Goal: Complete application form: Complete application form

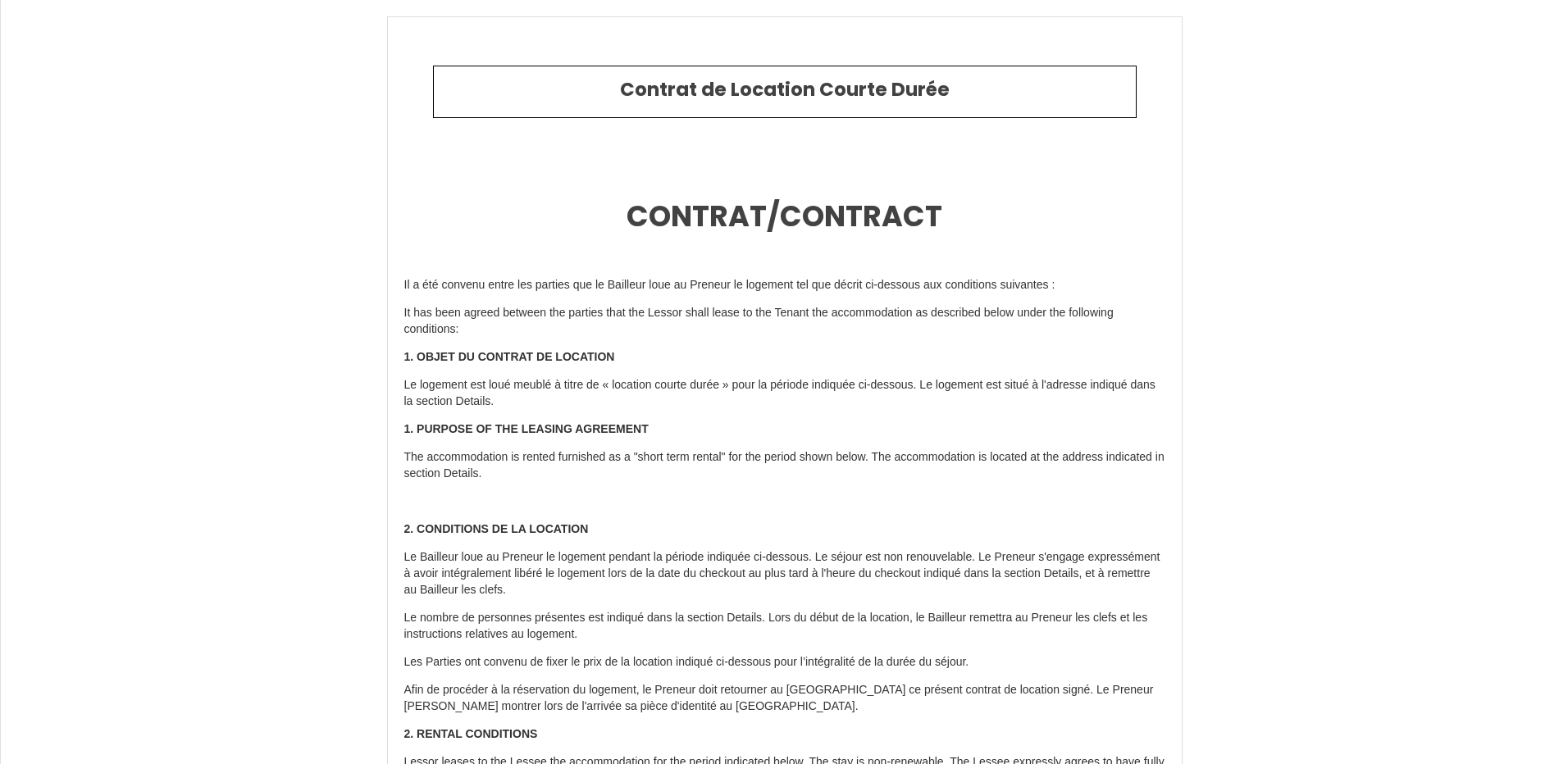
type input "6923136"
type input "★ Studio Contemporain★ [GEOGRAPHIC_DATA]★ MÉTÉO [GEOGRAPHIC_DATA]★"
type input "[STREET_ADDRESS][PERSON_NAME]"
type input "31100"
type input "[GEOGRAPHIC_DATA]"
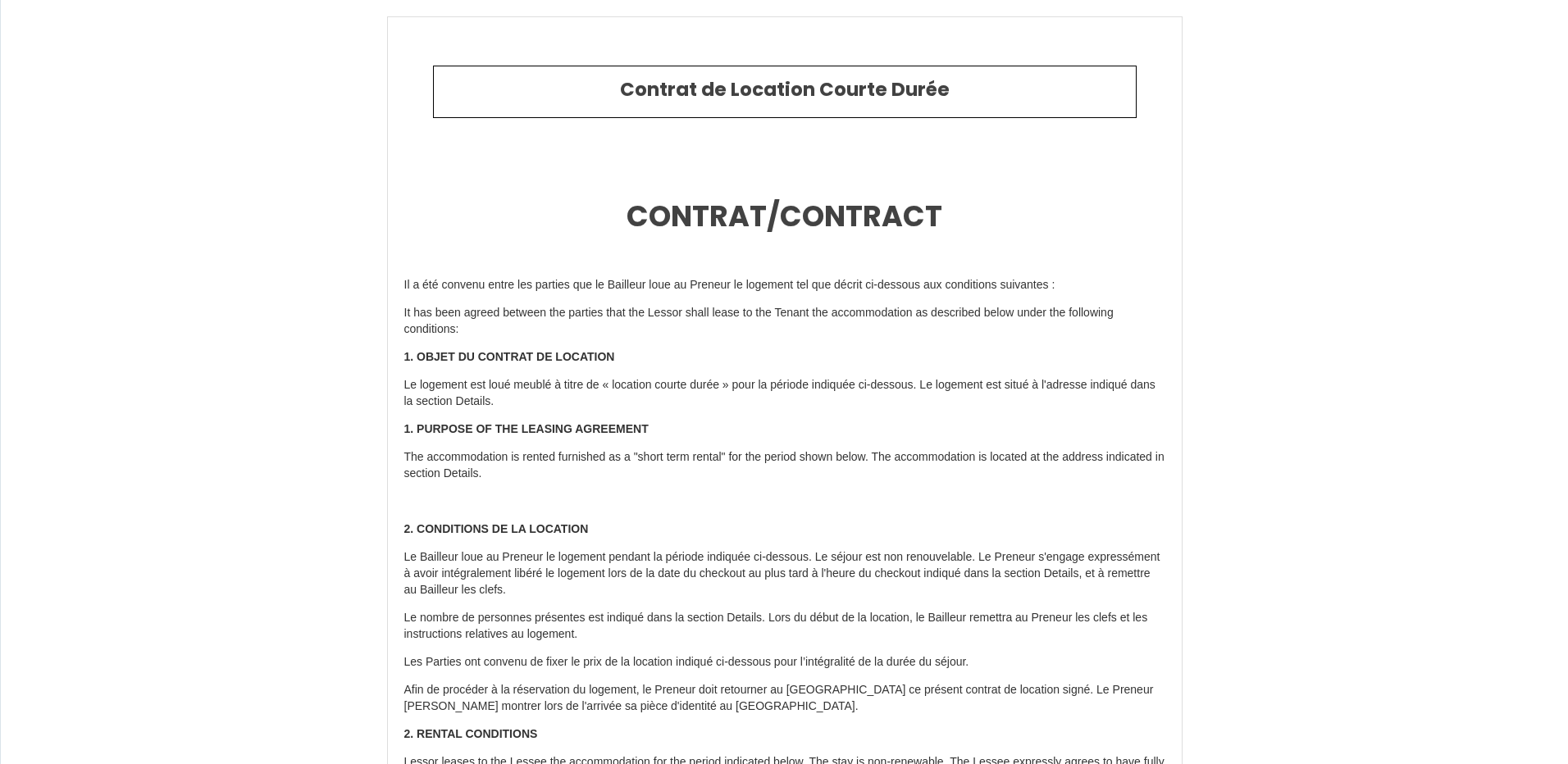
type input "[GEOGRAPHIC_DATA]"
type input "[DATE]"
type input "1"
type input "0"
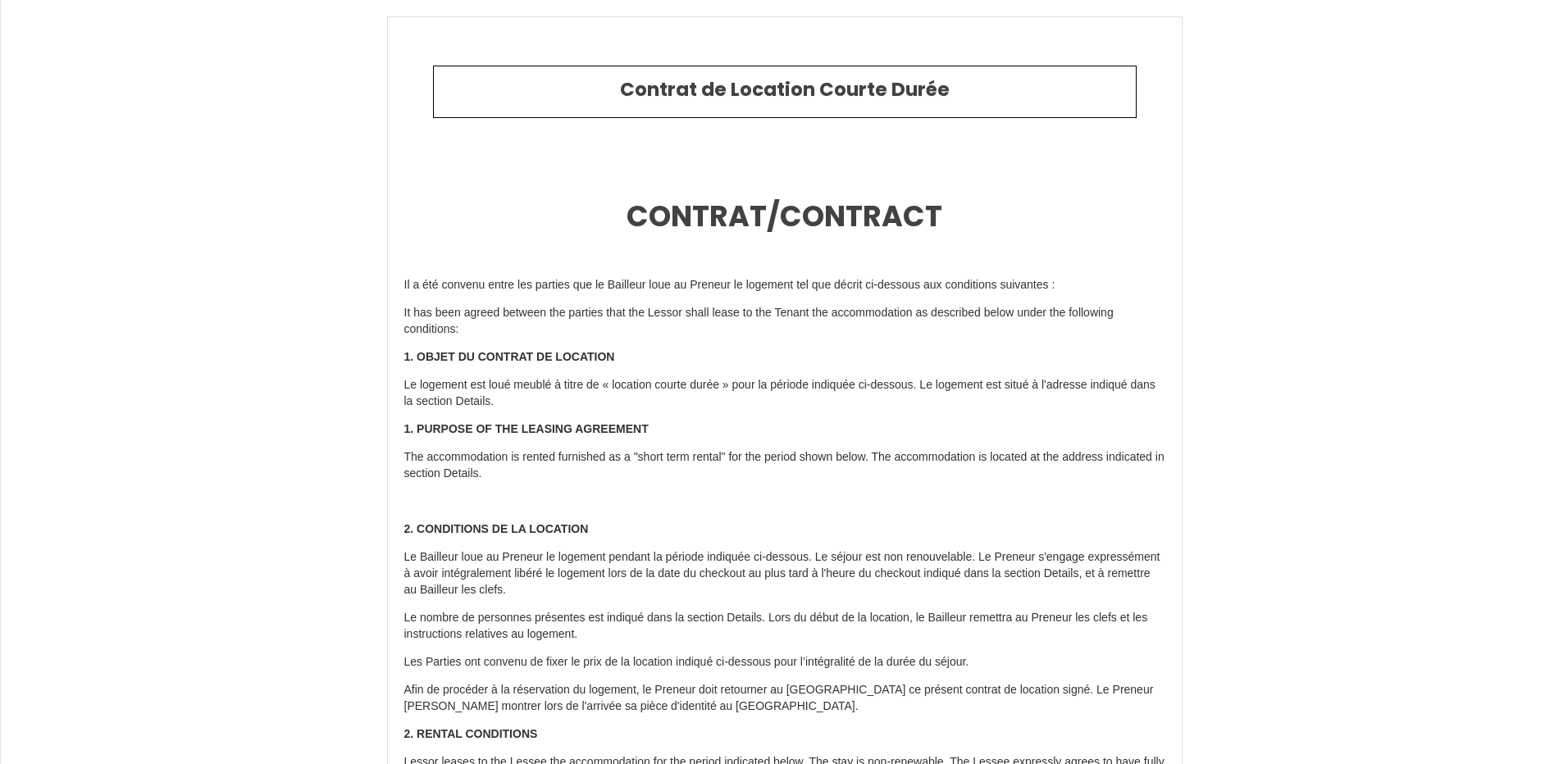
type input "300"
type input "767.88"
type input "[PERSON_NAME]"
type input "AMARDEILH"
type input "[STREET_ADDRESS][PERSON_NAME]"
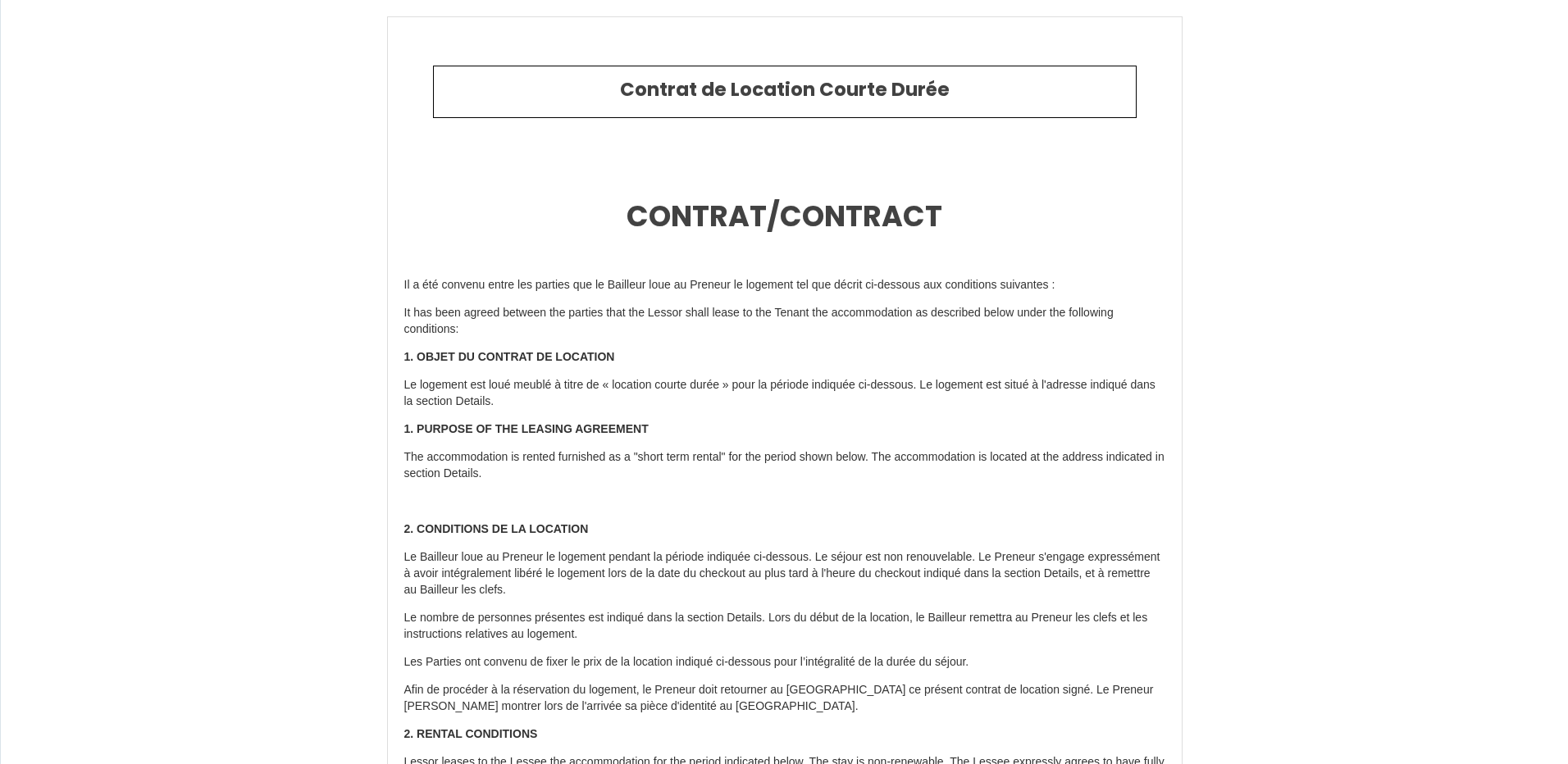
type input "31100"
type input "[GEOGRAPHIC_DATA]"
type input "[EMAIL_ADDRESS][DOMAIN_NAME]"
type input "[PERSON_NAME]"
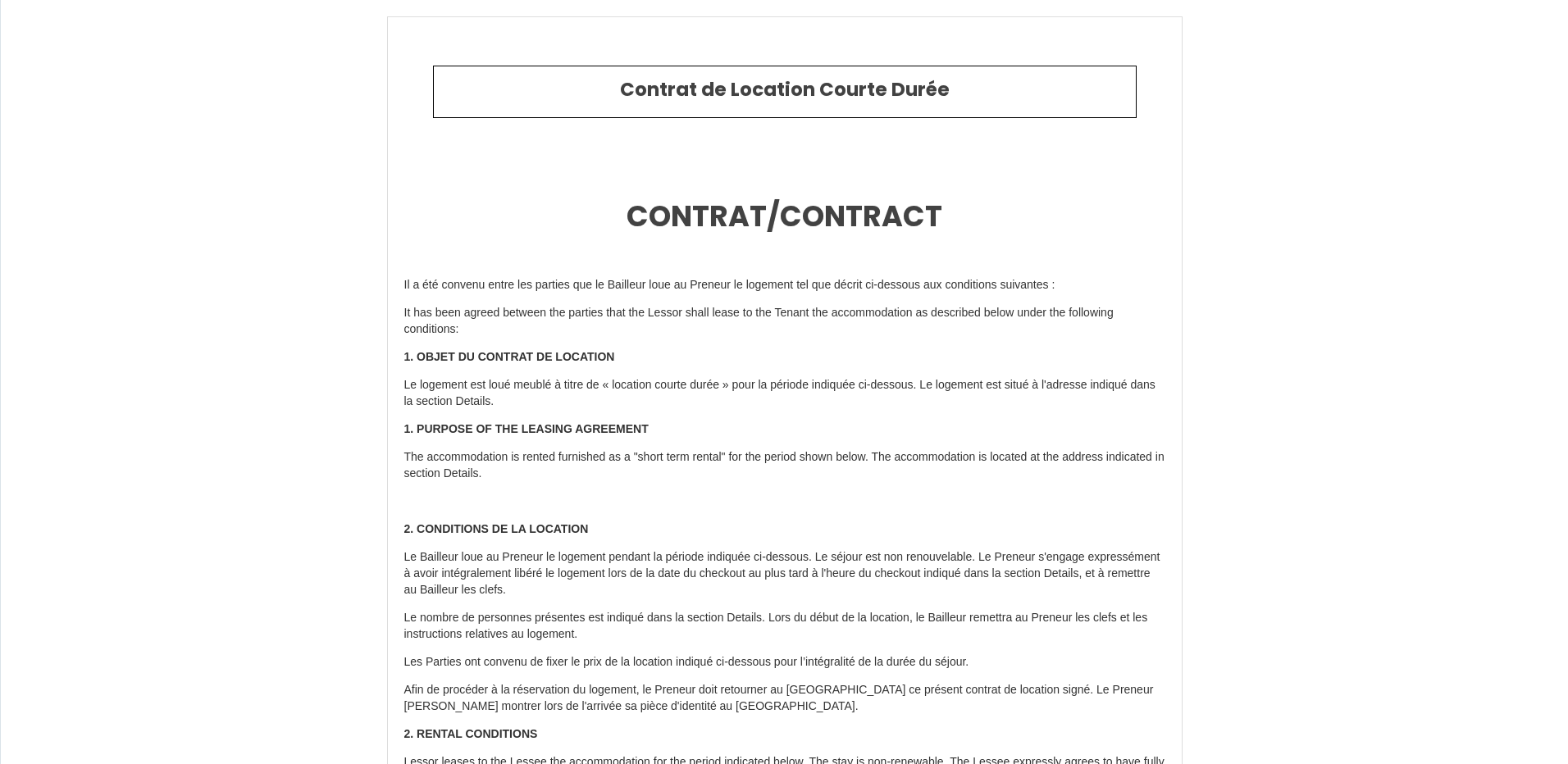
type input "Plauchud"
select select
type input "[EMAIL_ADDRESS][DOMAIN_NAME]"
type input "[PHONE_NUMBER]"
drag, startPoint x: 610, startPoint y: 87, endPoint x: 922, endPoint y: 91, distance: 312.0
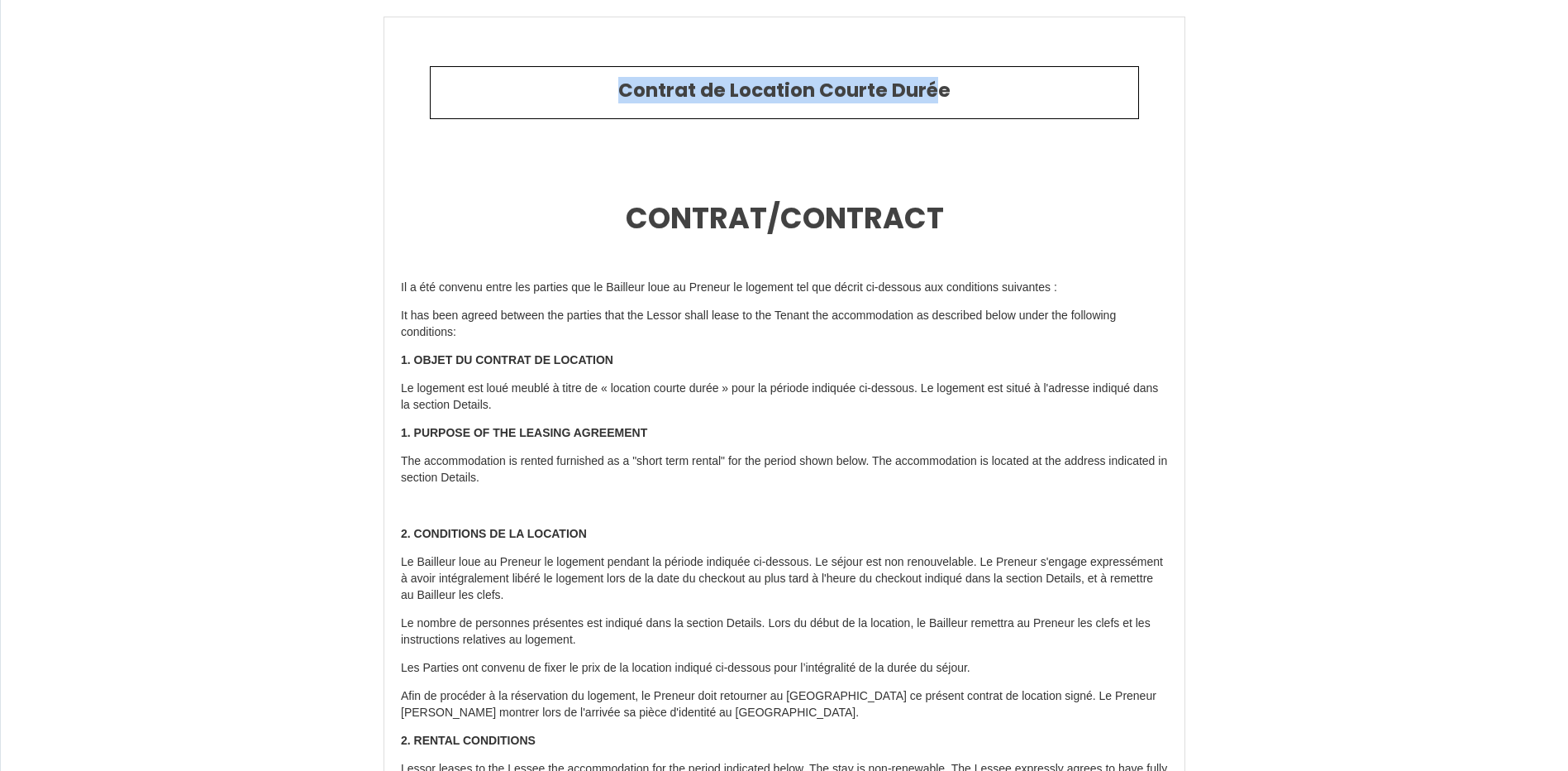
click at [930, 92] on h2 "Contrat de Location Courte Durée" at bounding box center [784, 91] width 683 height 23
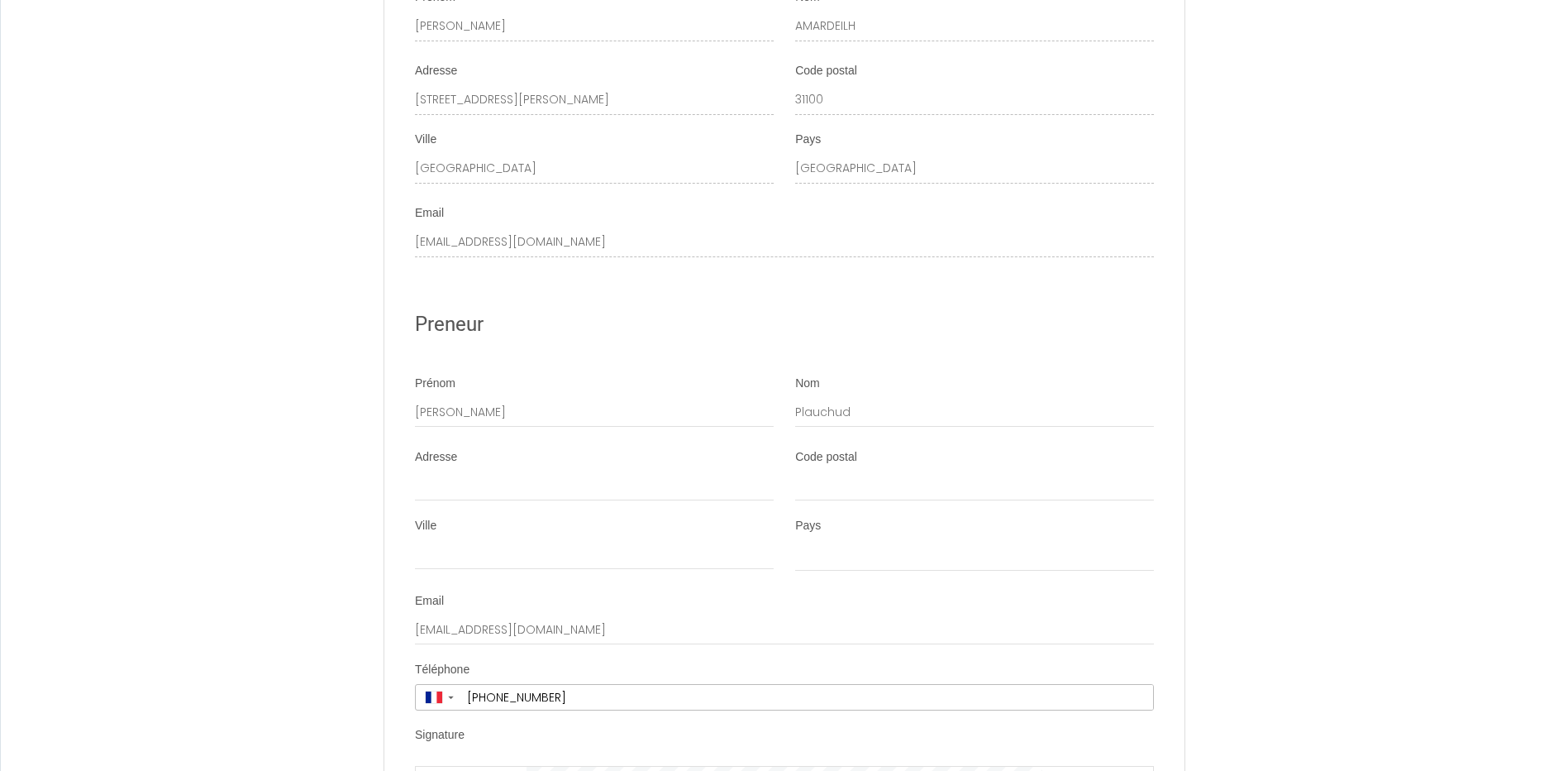
scroll to position [3144, 0]
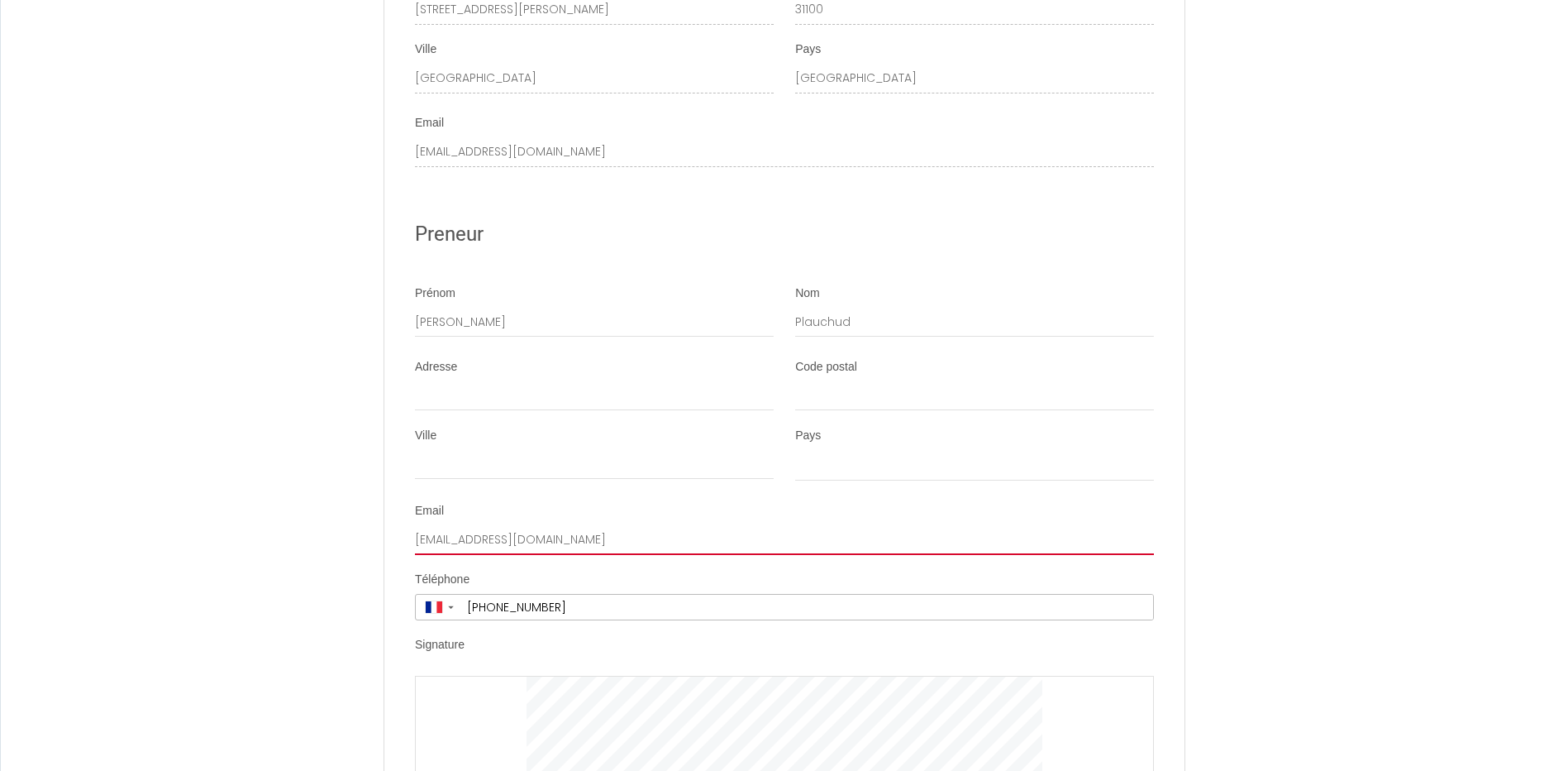
click at [534, 555] on input "[EMAIL_ADDRESS][DOMAIN_NAME]" at bounding box center [784, 540] width 739 height 29
click at [547, 555] on input "[EMAIL_ADDRESS][DOMAIN_NAME]" at bounding box center [784, 540] width 739 height 29
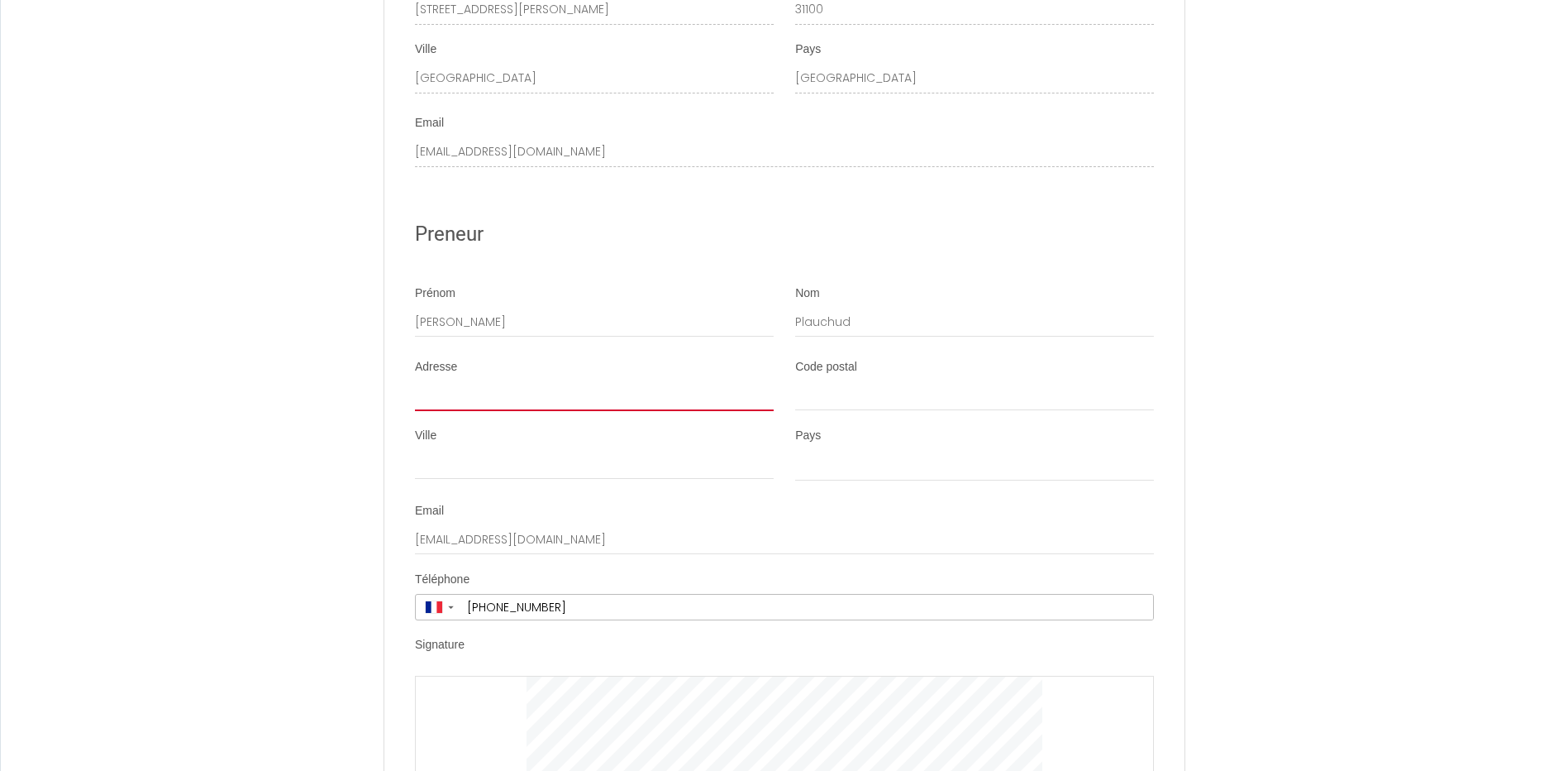
click at [520, 411] on input "Adresse" at bounding box center [594, 396] width 359 height 29
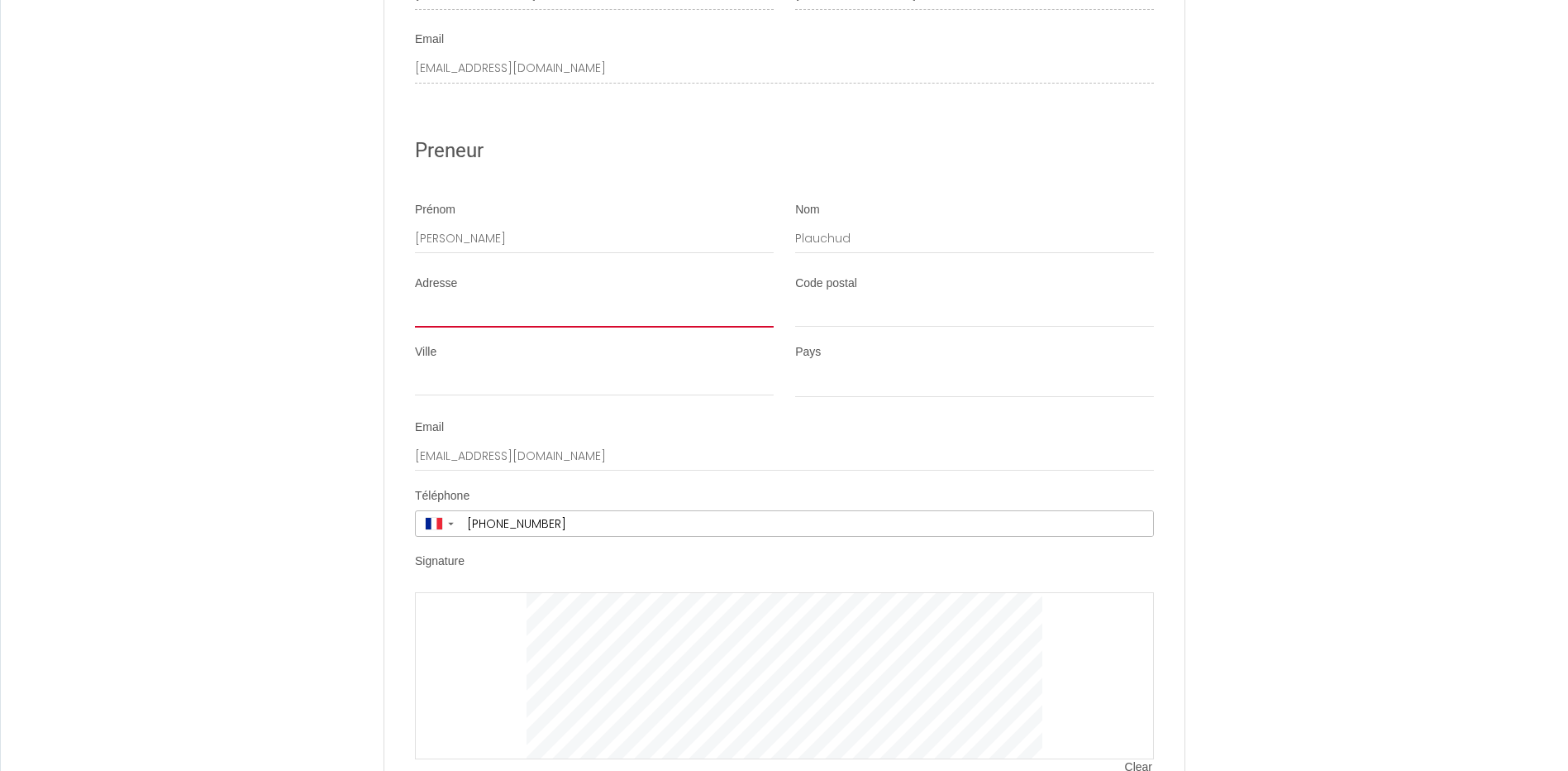
scroll to position [3370, 0]
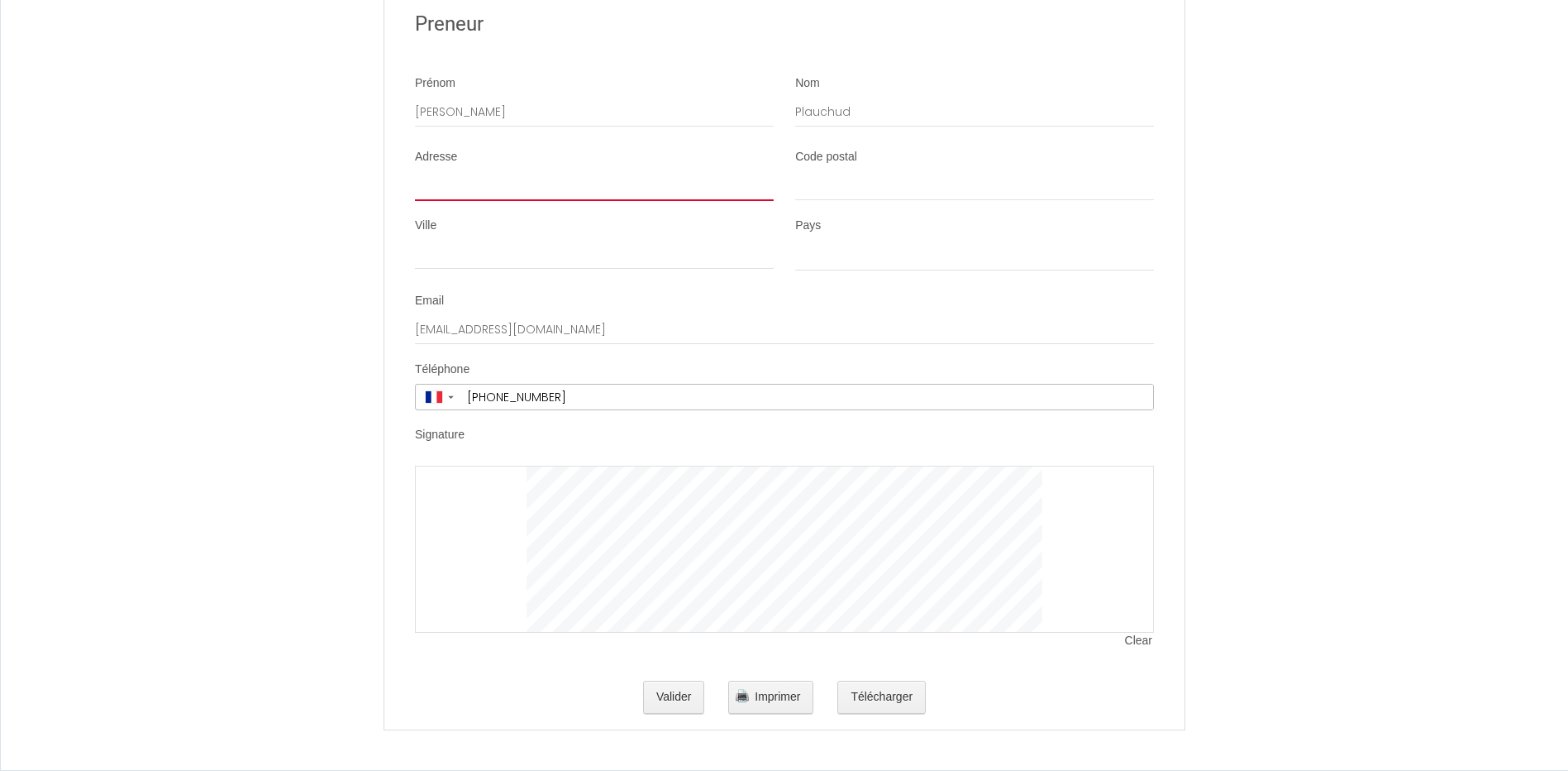
type input "2"
select select
type input "24"
select select
type input "246"
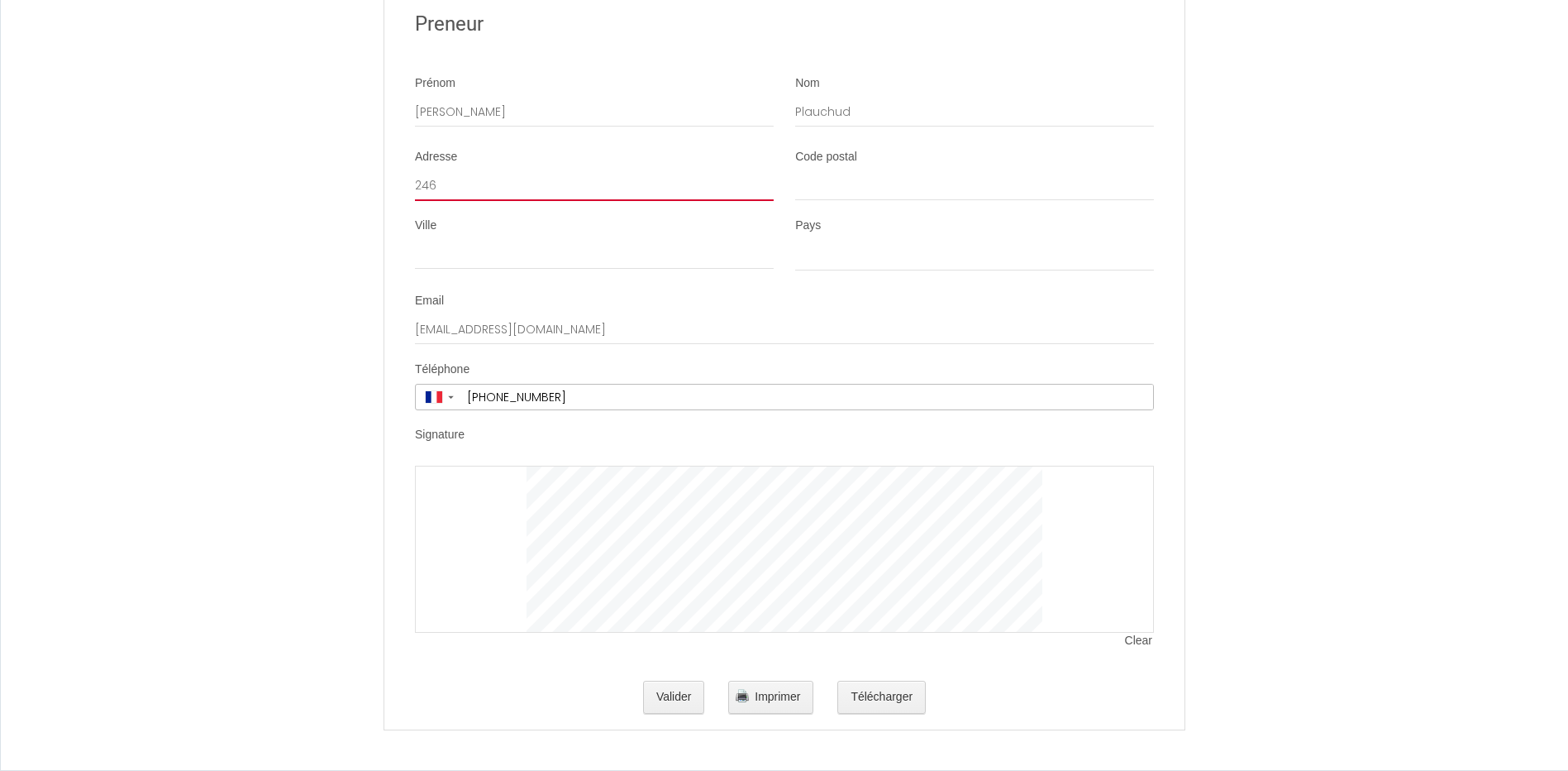
select select
type input "246"
select select
type input "246 S"
select select
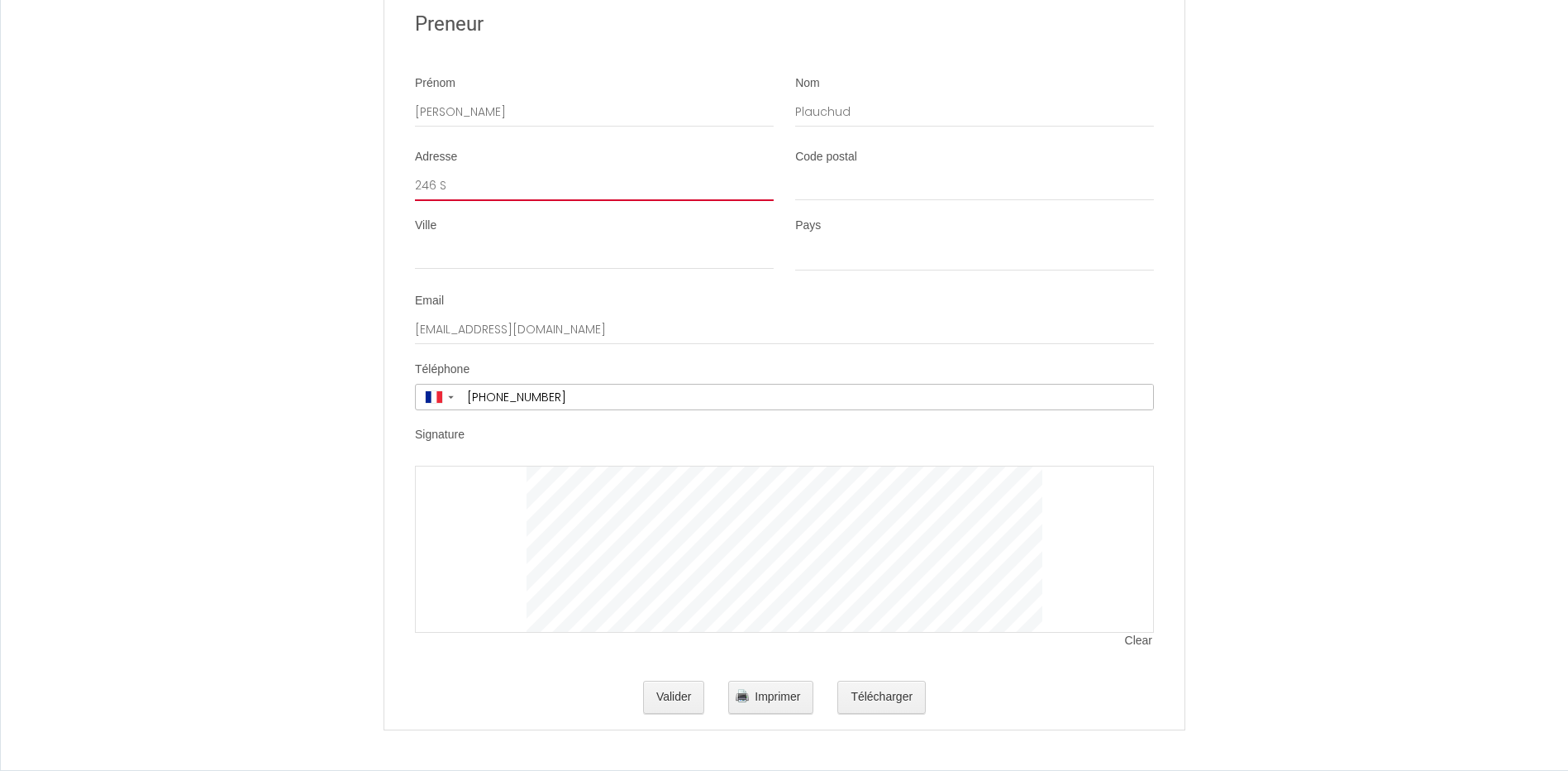
type input "246 ST"
select select
type input "246 STR"
select select
type input "246 STRA"
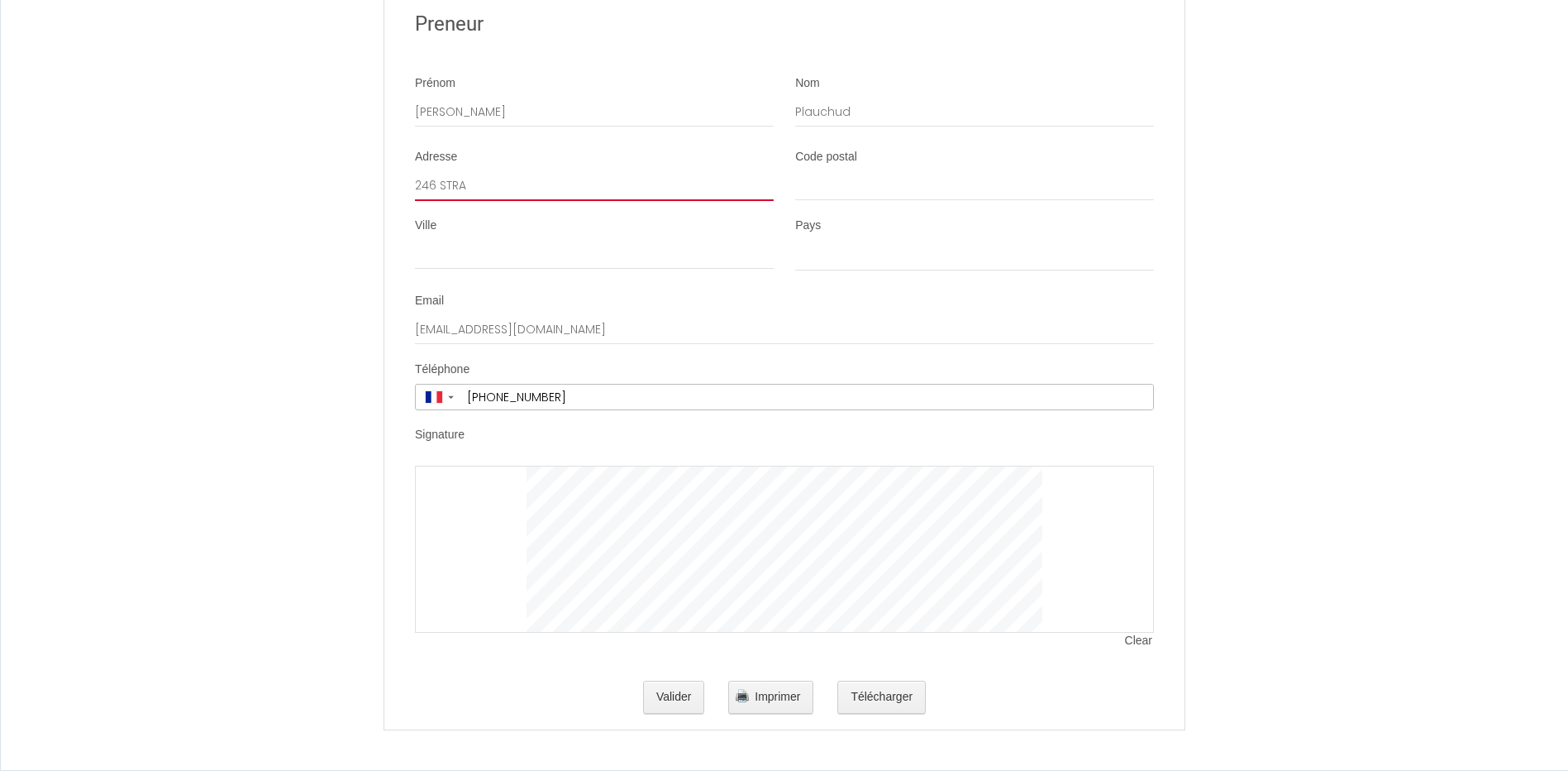
select select
type input "246 STRAD"
select select
type input "246 STRADA"
select select
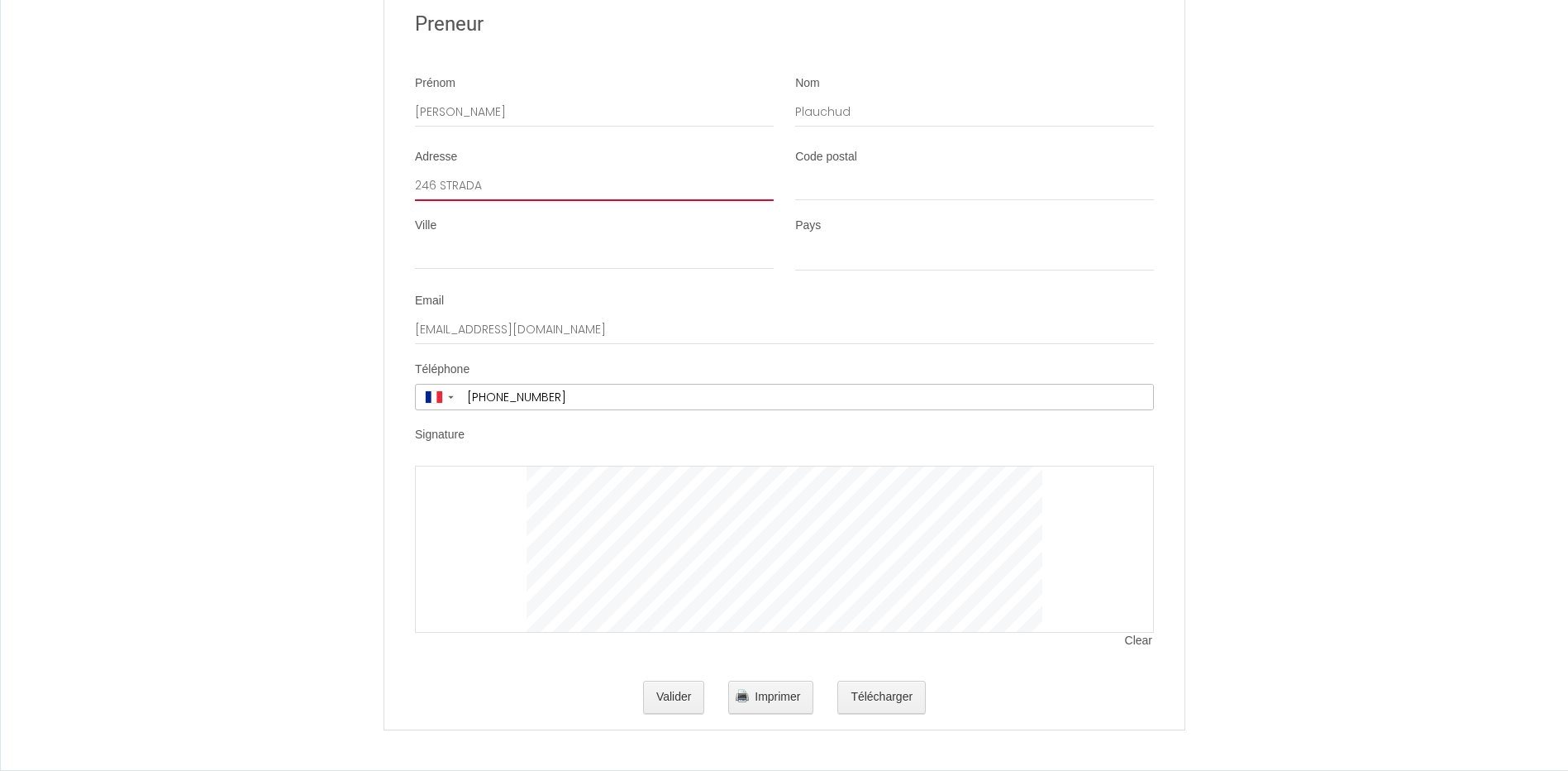
type input "246 STRADA"
select select
type input "246 STRADA F"
select select
type input "246 STRADA FA"
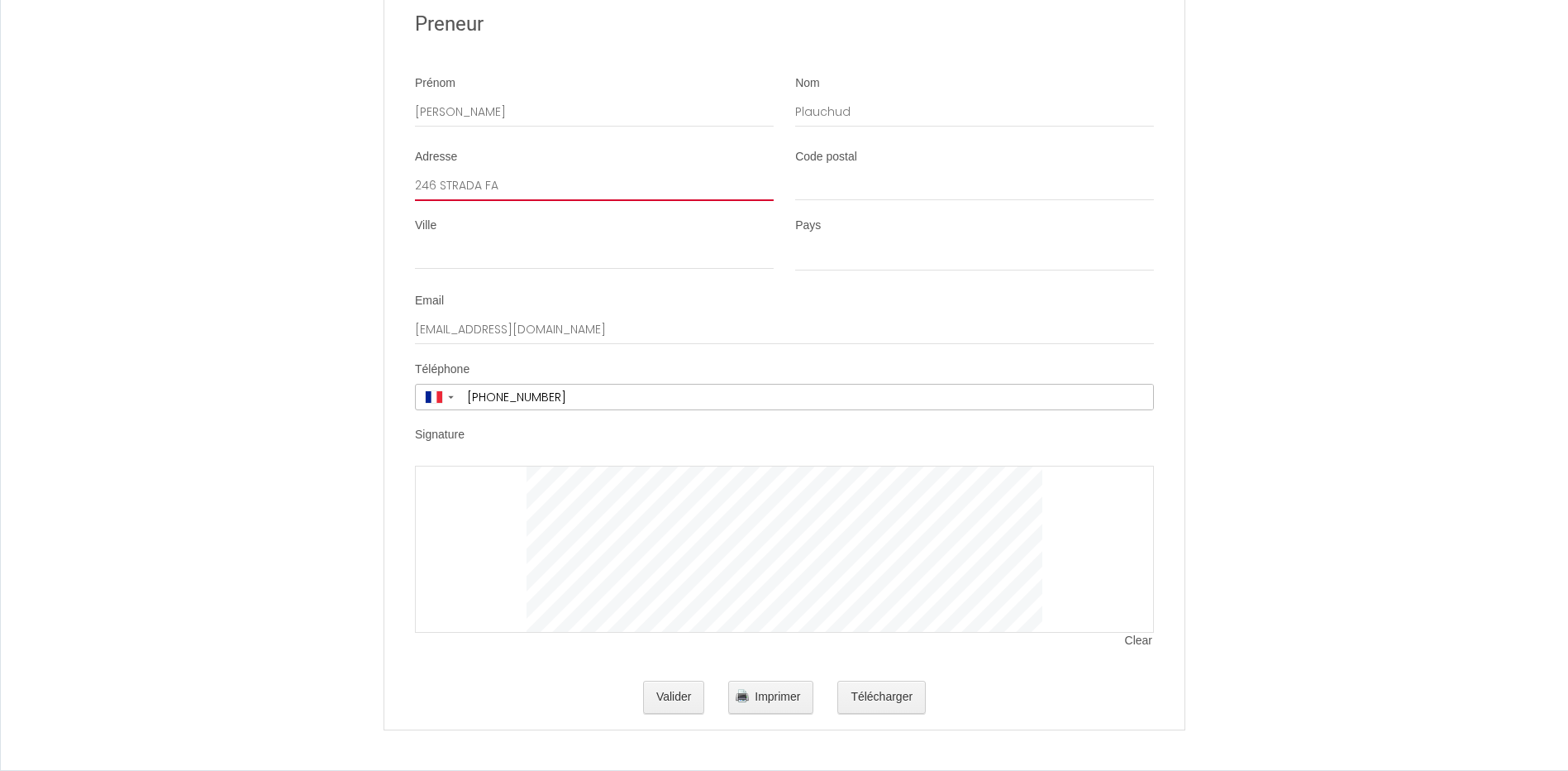
select select
type input "246 STRADA FAR"
select select
type input "246 STRADA [PERSON_NAME]"
select select
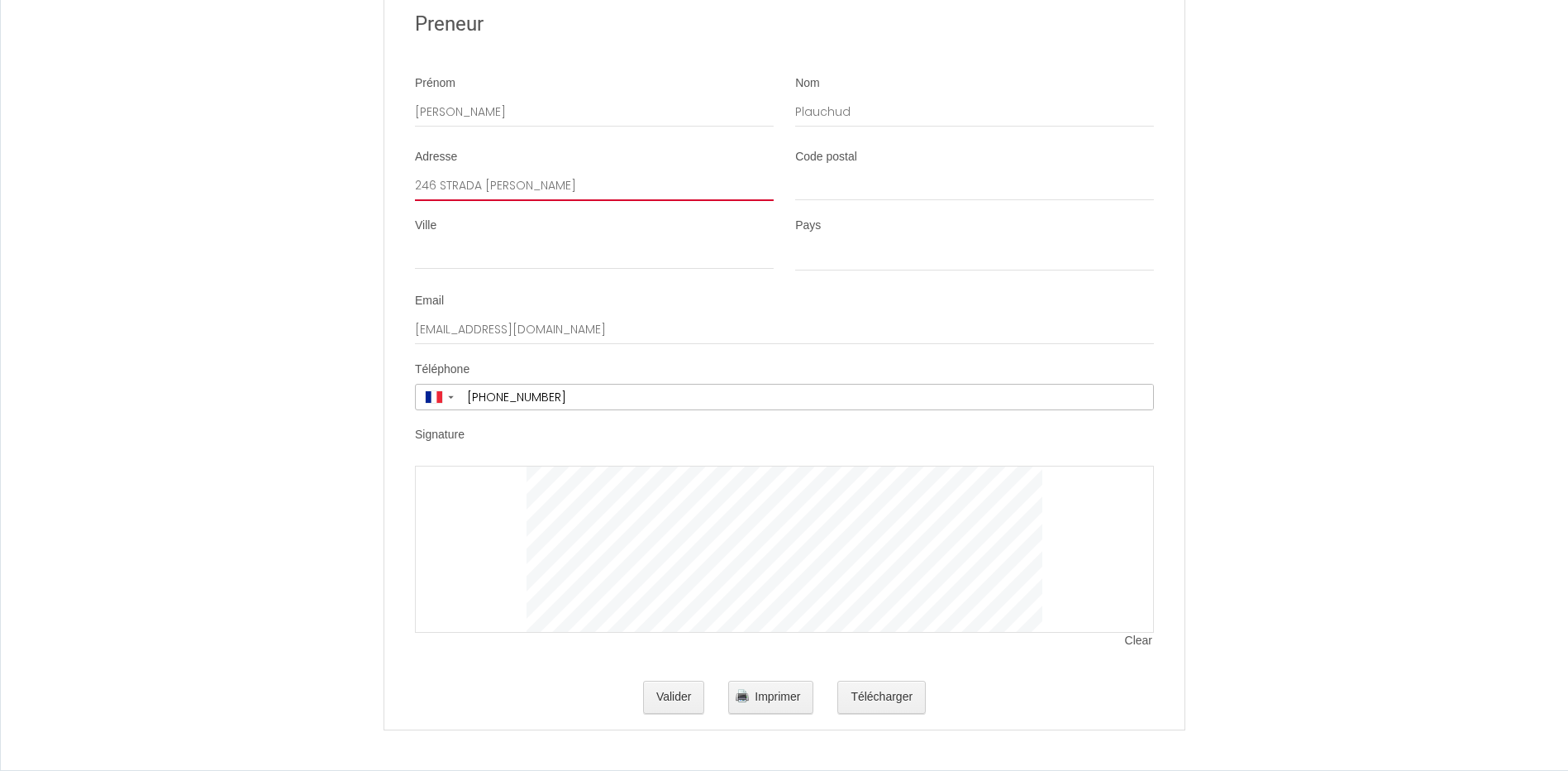
type input "246 STRADA [PERSON_NAME]"
select select
type input "246 STRADA FARRAT"
select select
type input "246 STRADA FARRATA"
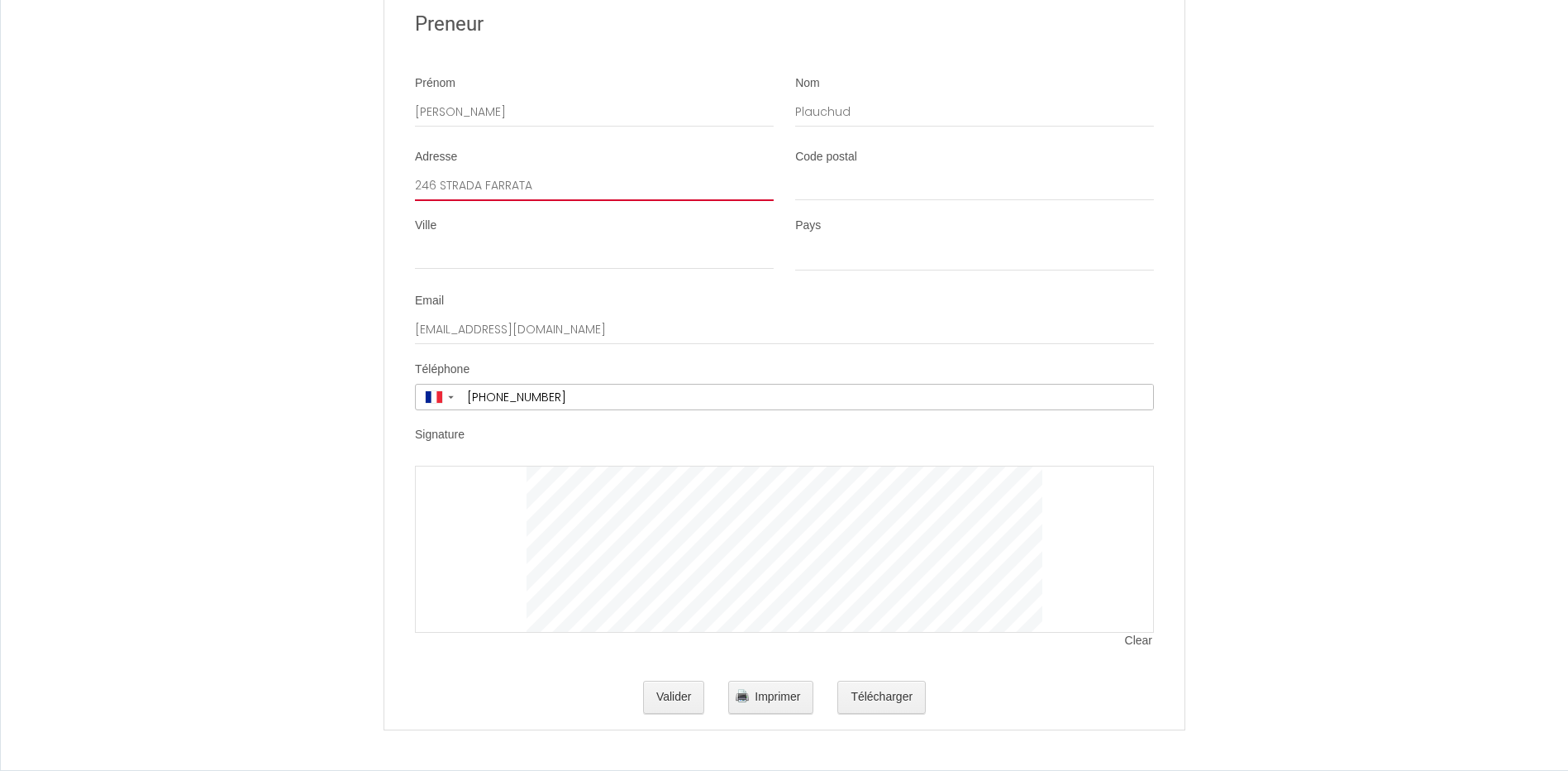
select select
type input "246 STRADA FARRATA"
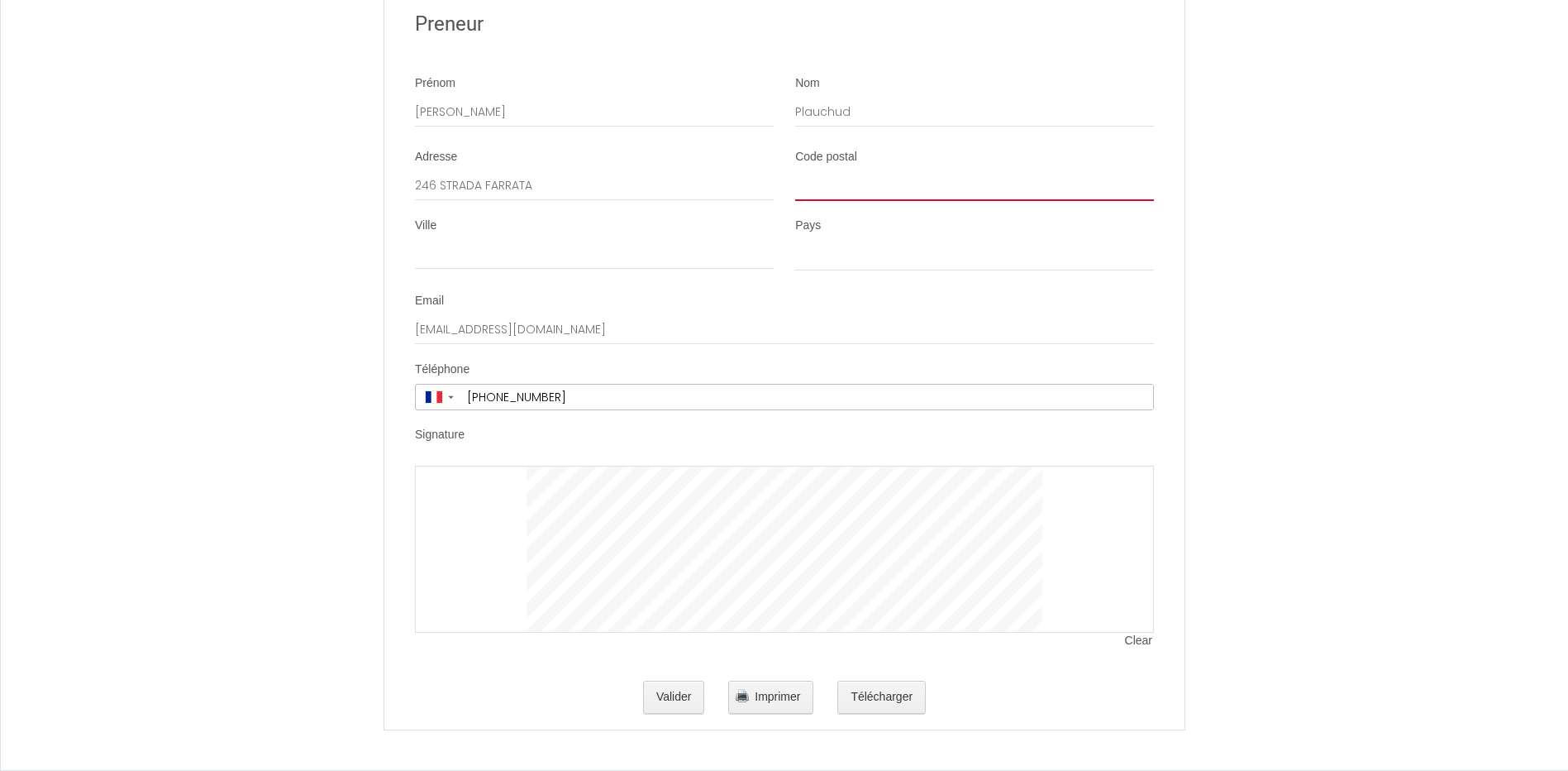
type input "2"
select select
type input "20"
select select
type input "202"
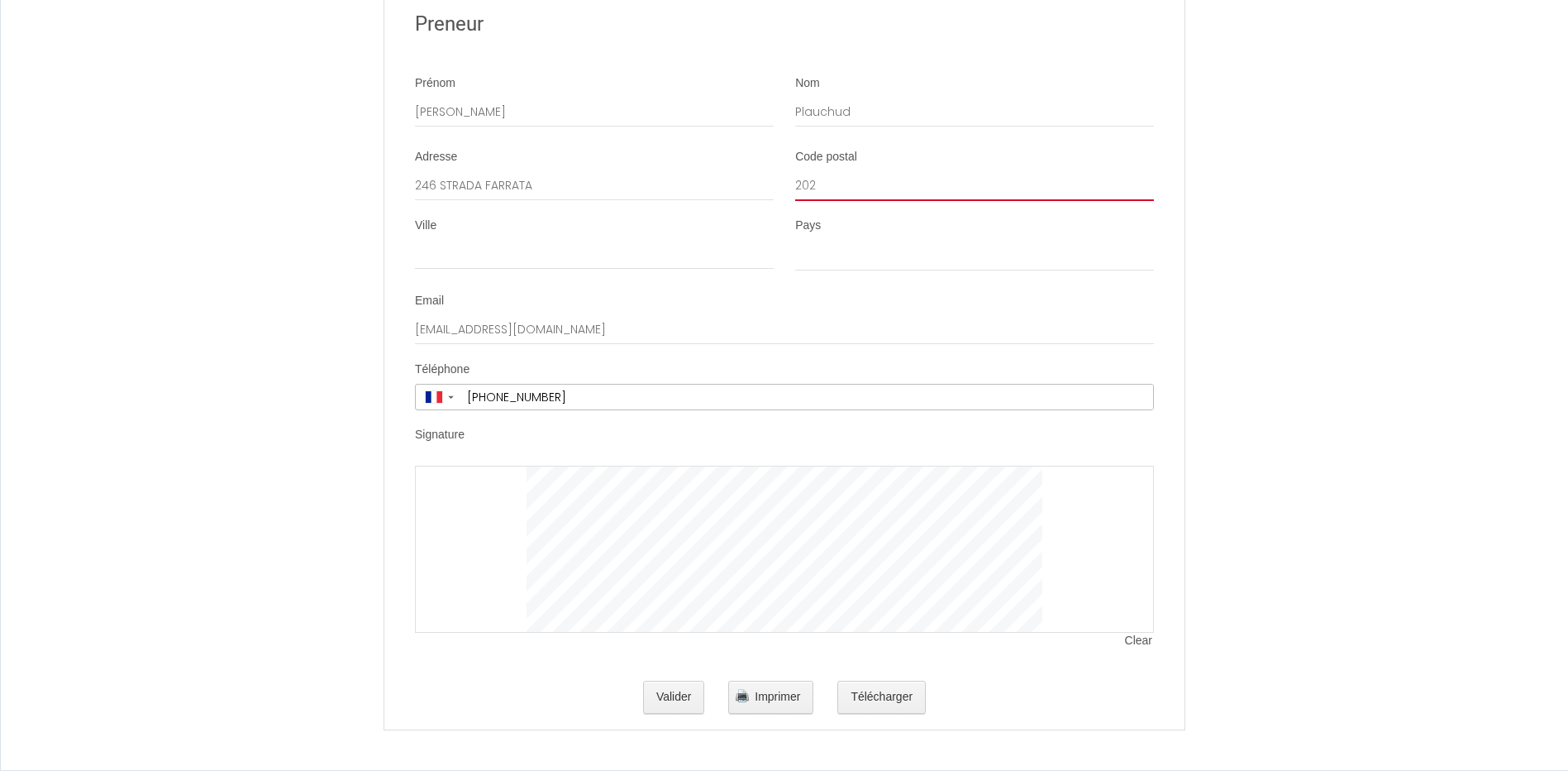
select select
type input "2024"
select select
type input "20240"
select select
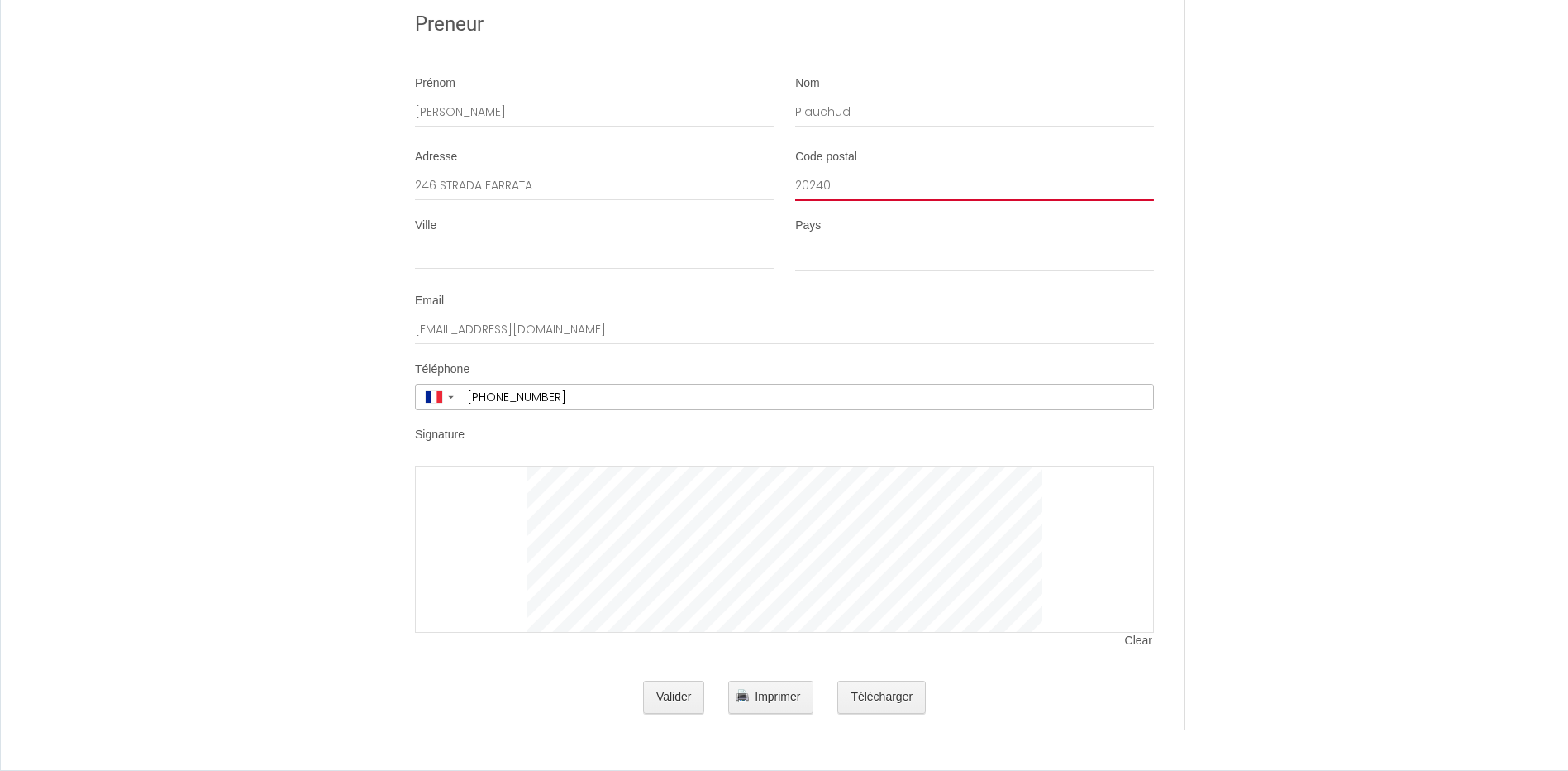
type input "20240"
type input "S"
select select
type input "SO"
select select
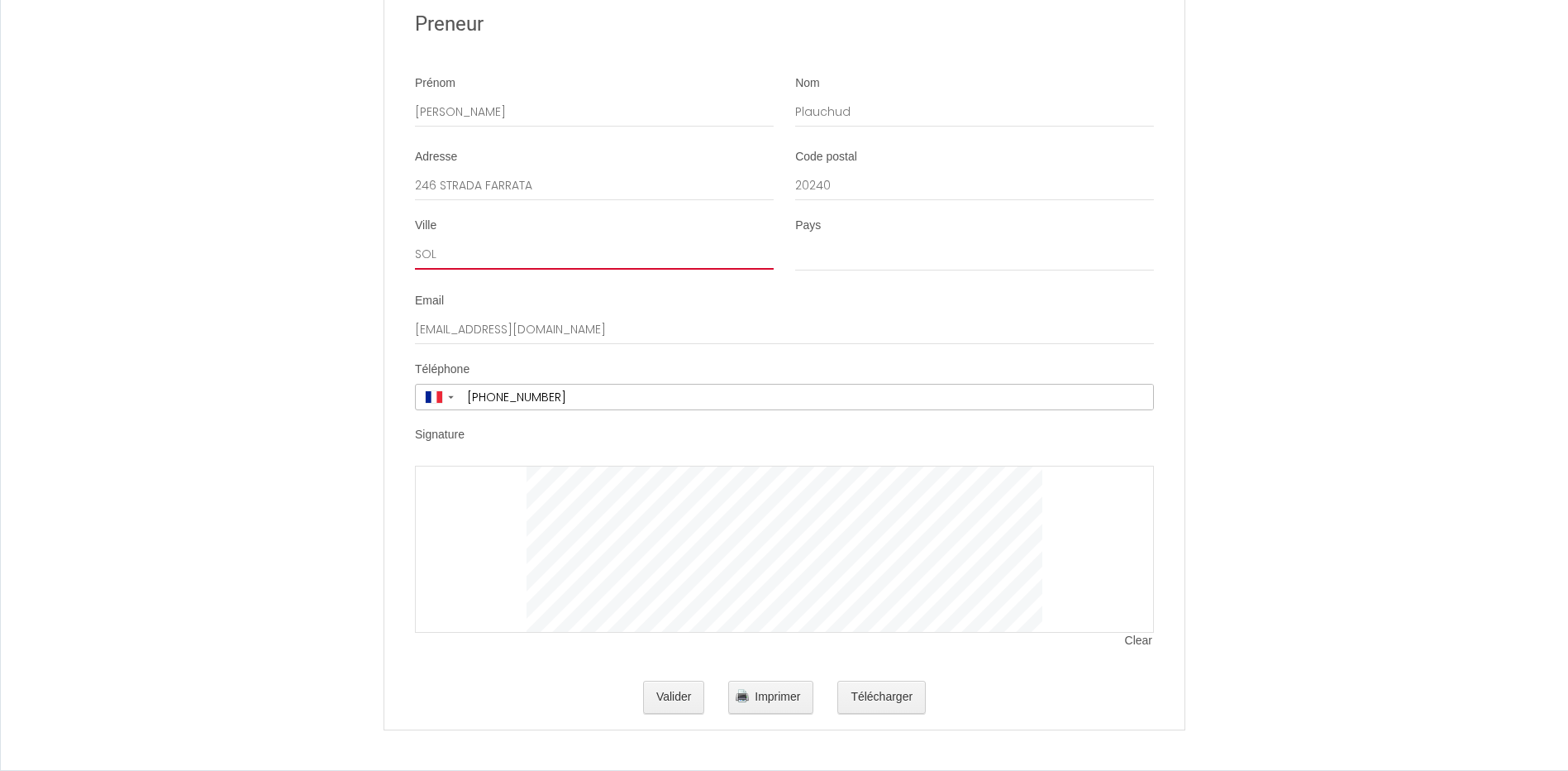
type input "SOLA"
select select
type input "SOLAR"
select select
type input "SOLARO"
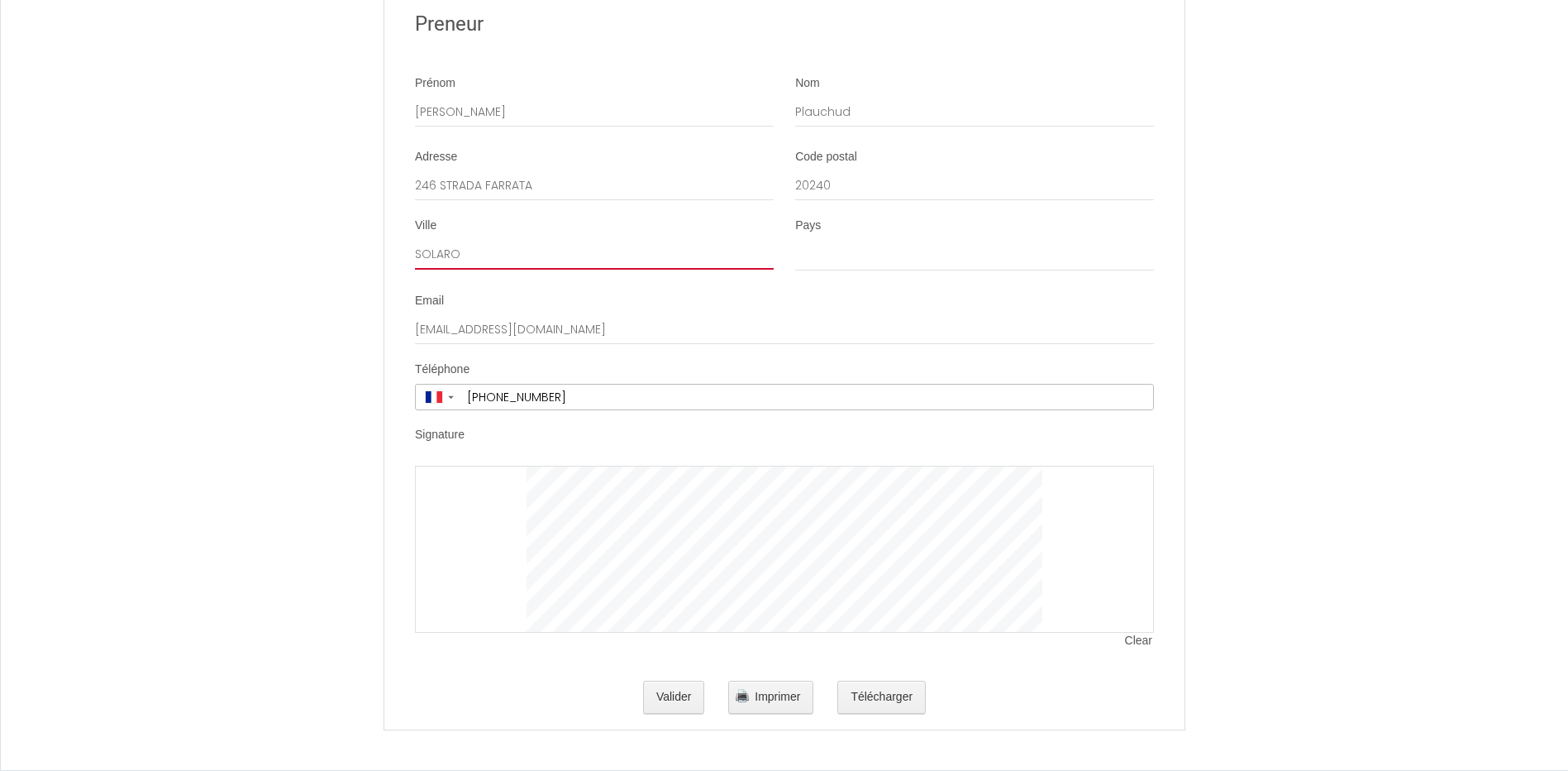
select select
type input "SOLARO"
select select "FR"
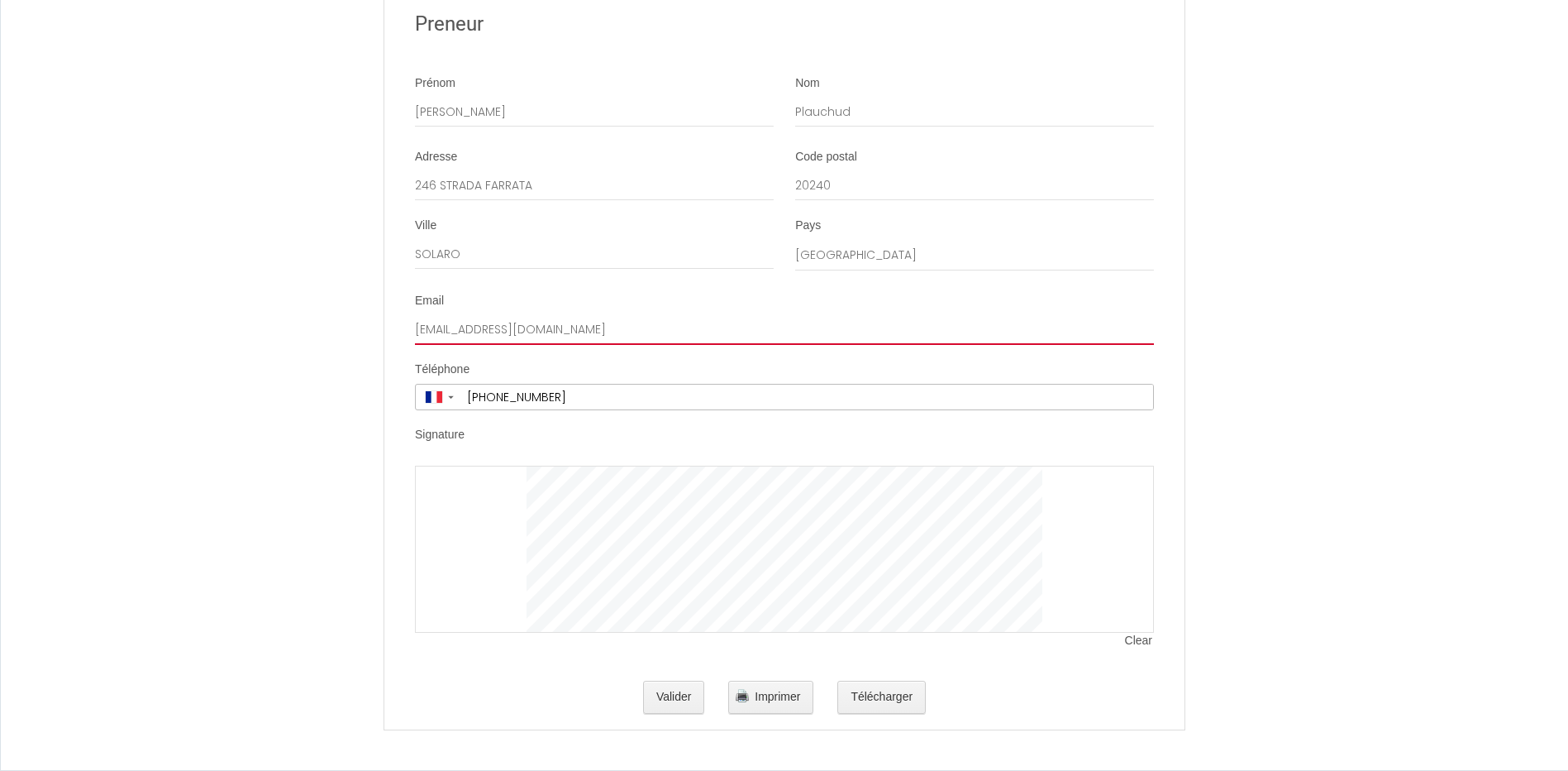
click at [513, 338] on input "[EMAIL_ADDRESS][DOMAIN_NAME]" at bounding box center [784, 330] width 739 height 29
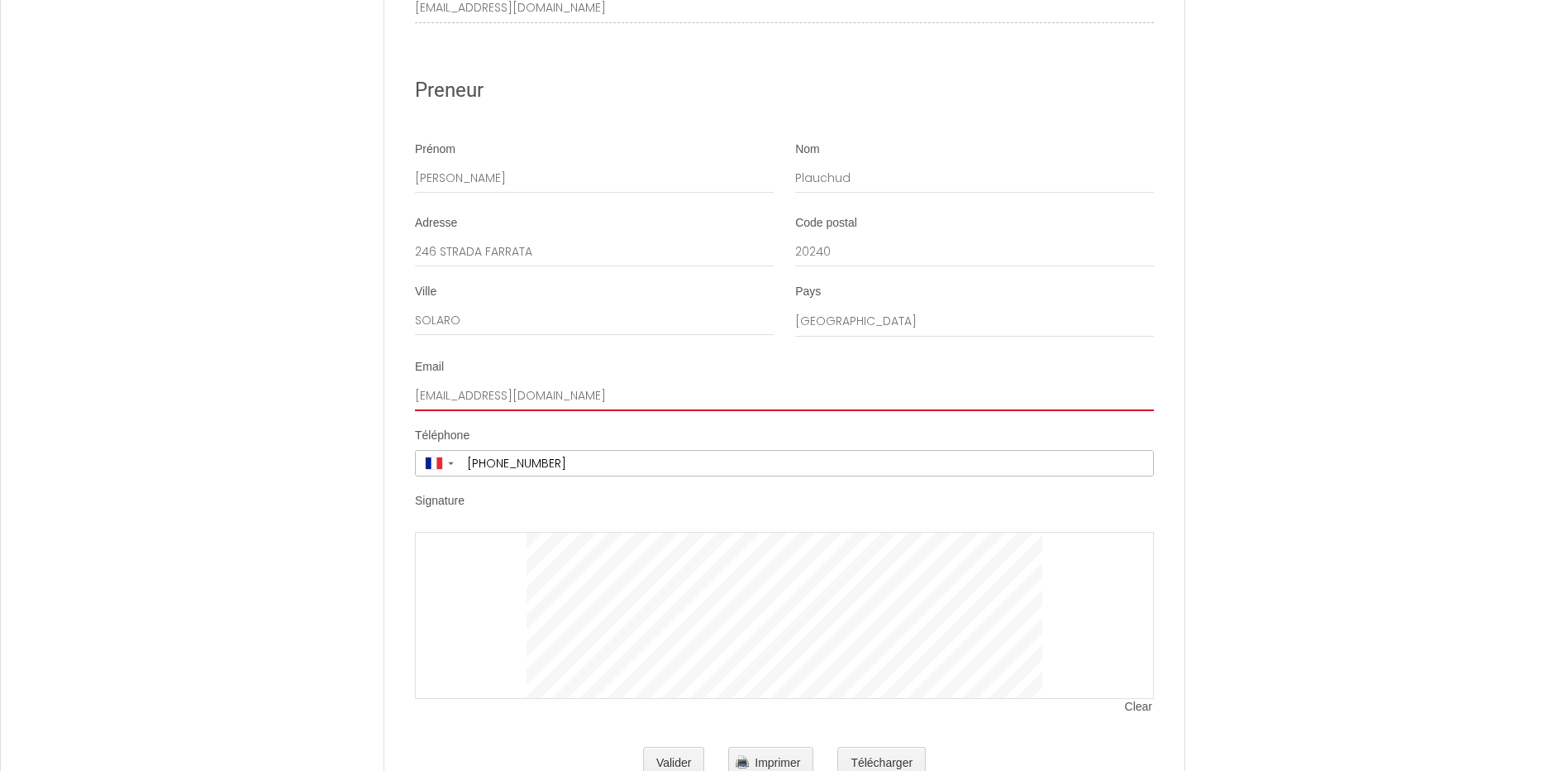
type input "[EMAIL_ADDRESS][DOMAIN_NAME]"
click at [1146, 716] on span "Clear" at bounding box center [1139, 707] width 29 height 16
click at [566, 620] on div at bounding box center [784, 615] width 739 height 167
click at [550, 646] on div at bounding box center [784, 615] width 739 height 167
click at [1134, 716] on span "Clear" at bounding box center [1139, 707] width 29 height 16
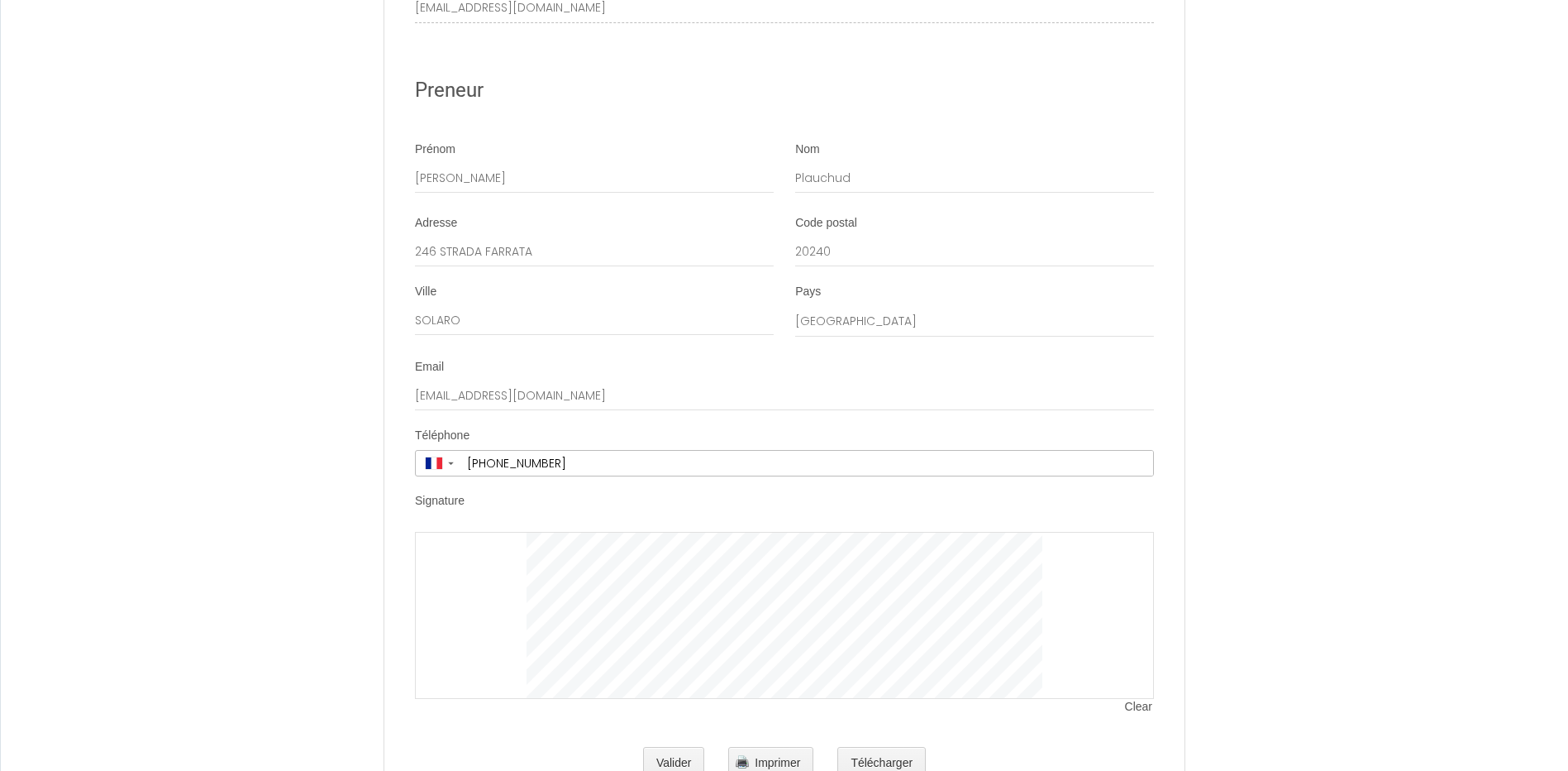
scroll to position [3370, 0]
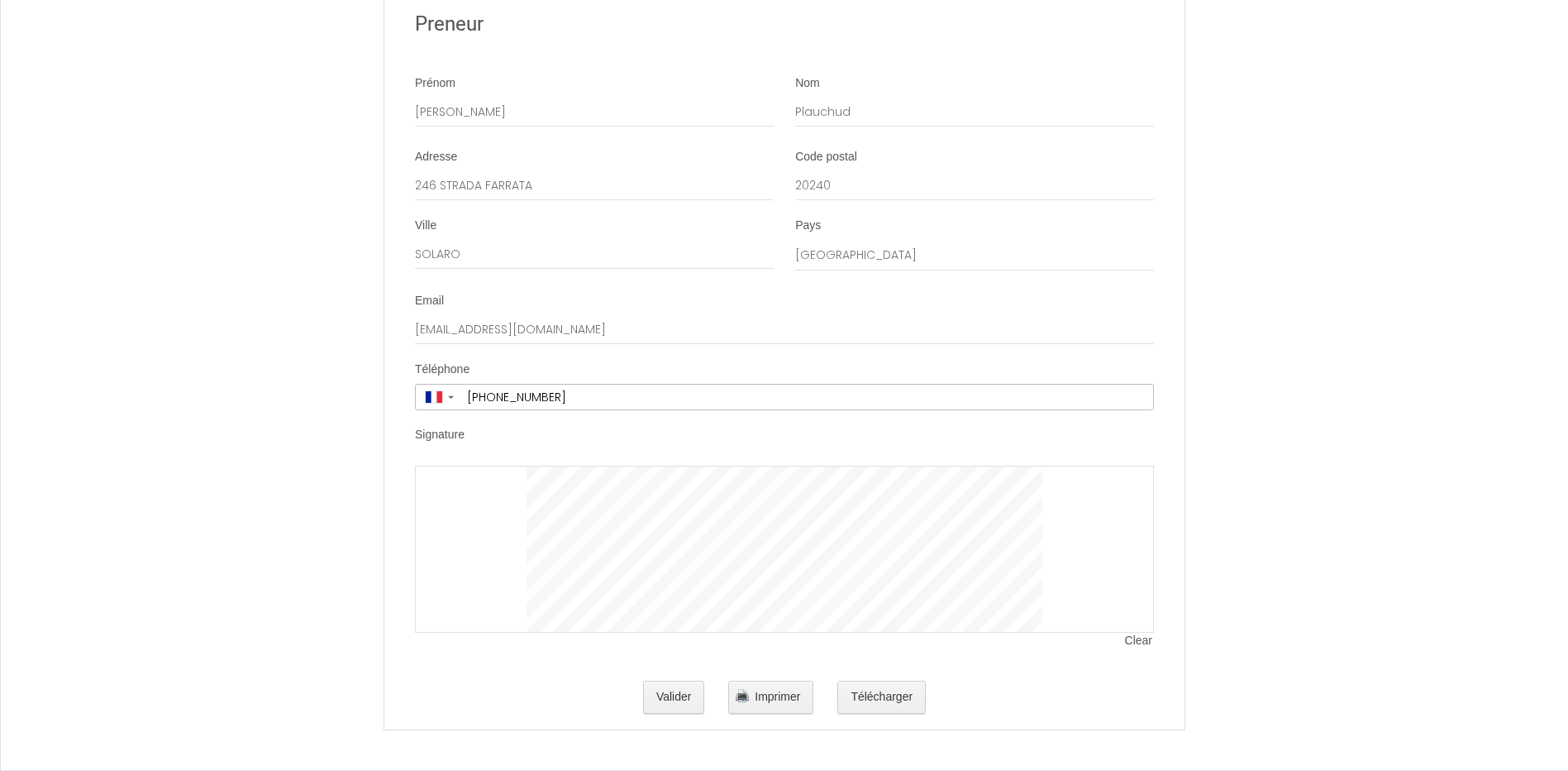
click at [1120, 642] on div "Clear" at bounding box center [784, 557] width 739 height 183
drag, startPoint x: 1134, startPoint y: 640, endPoint x: 1013, endPoint y: 633, distance: 121.2
click at [1134, 640] on span "Clear" at bounding box center [1139, 640] width 29 height 16
click at [1136, 642] on span "Clear" at bounding box center [1139, 640] width 29 height 16
click at [1136, 639] on span "Clear" at bounding box center [1139, 640] width 29 height 16
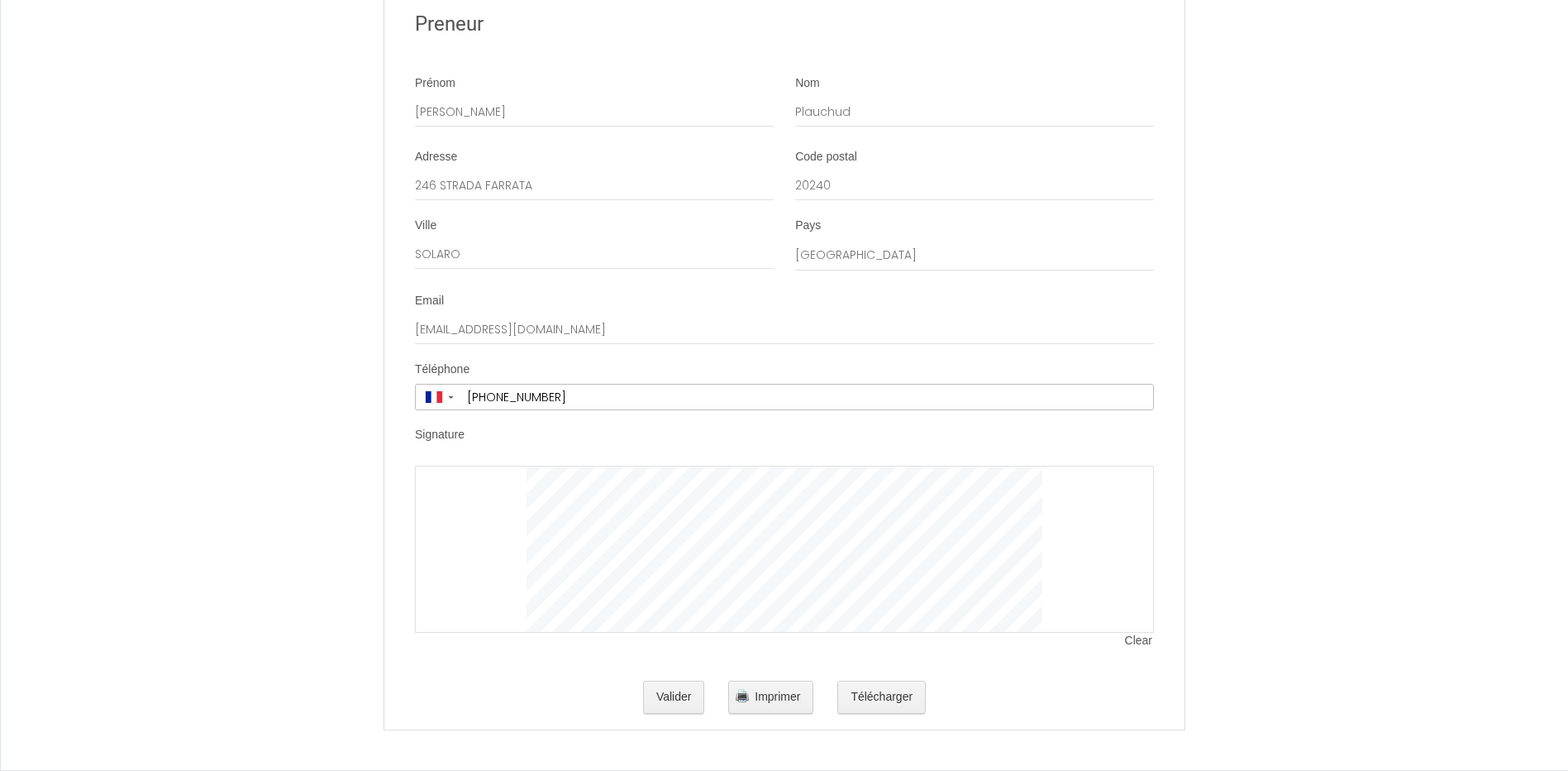
click at [1144, 645] on span "Clear" at bounding box center [1139, 640] width 29 height 16
click at [1136, 633] on div at bounding box center [784, 549] width 739 height 167
click at [1139, 644] on span "Clear" at bounding box center [1139, 640] width 29 height 16
click at [1142, 642] on span "Clear" at bounding box center [1139, 640] width 29 height 16
click at [1142, 645] on span "Clear" at bounding box center [1139, 640] width 29 height 16
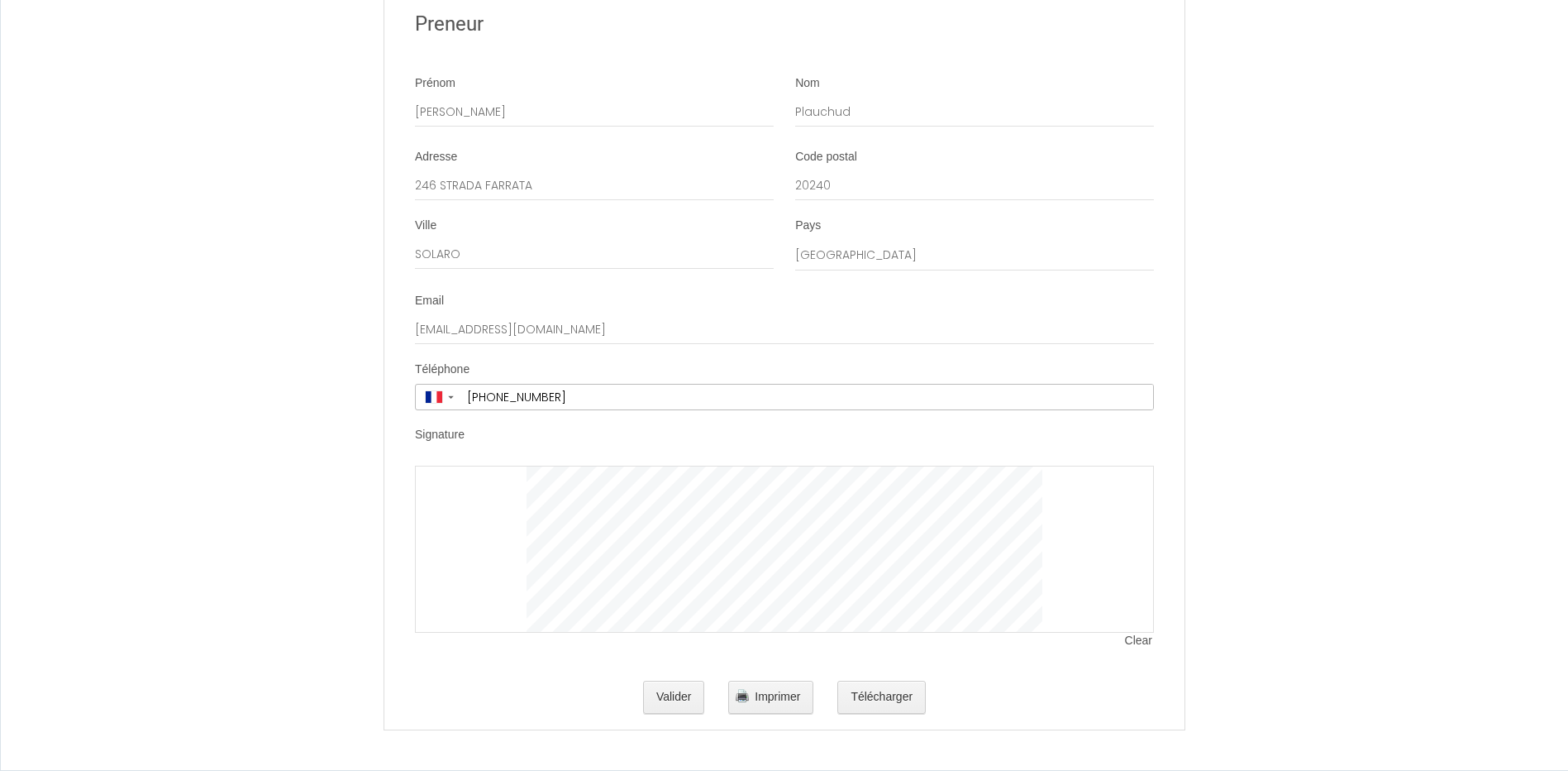
click at [1152, 649] on li "Signature Clear" at bounding box center [784, 546] width 798 height 239
click at [1146, 645] on span "Clear" at bounding box center [1139, 640] width 29 height 16
click at [1136, 642] on span "Clear" at bounding box center [1139, 640] width 29 height 16
click at [1128, 639] on span "Clear" at bounding box center [1139, 640] width 29 height 16
click at [1141, 639] on span "Clear" at bounding box center [1139, 640] width 29 height 16
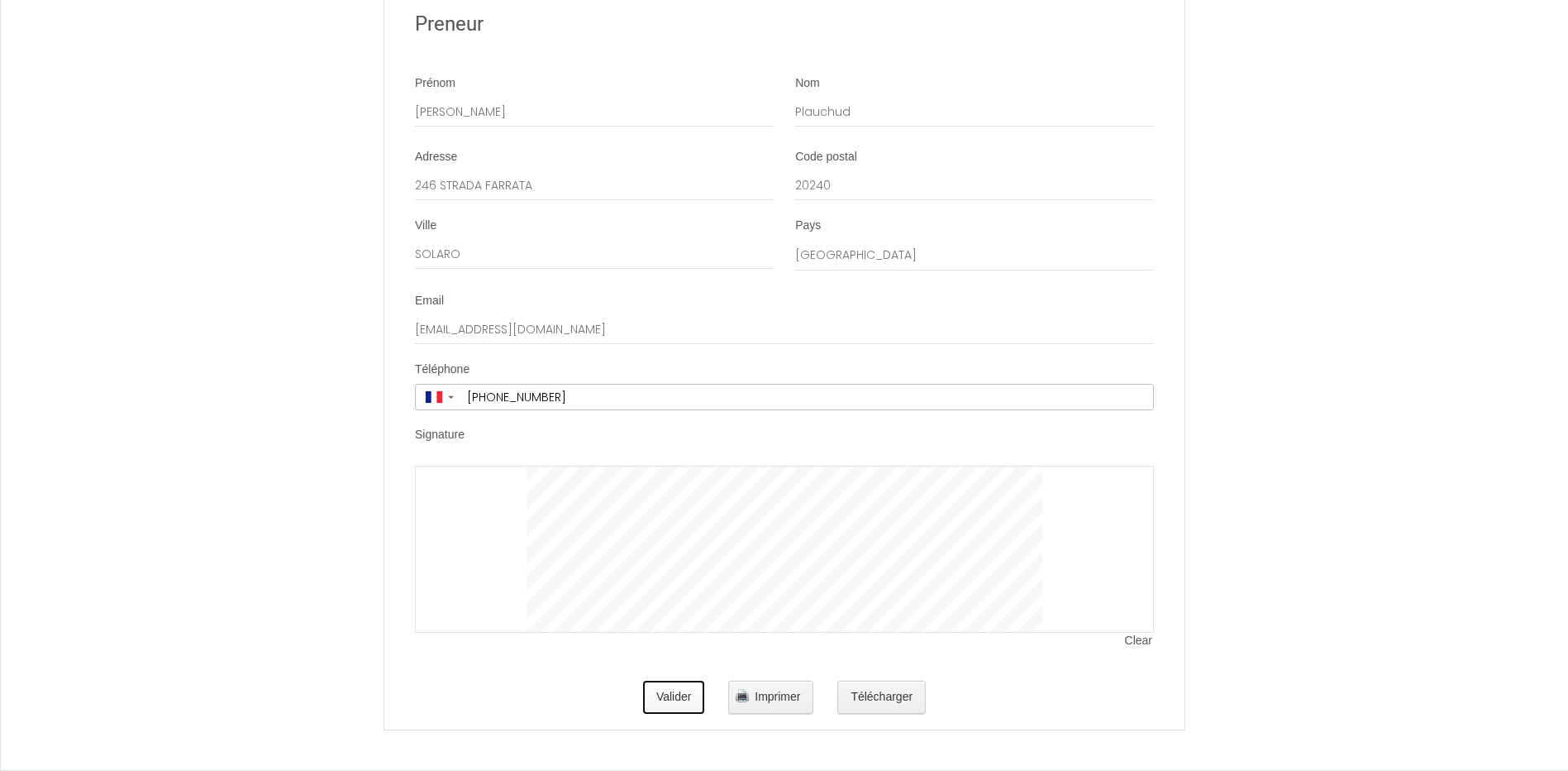
click at [666, 699] on button "Valider" at bounding box center [675, 697] width 62 height 33
click at [665, 700] on button "Valider" at bounding box center [675, 697] width 62 height 33
drag, startPoint x: 893, startPoint y: 696, endPoint x: 958, endPoint y: 661, distance: 73.8
click at [893, 696] on button "Télécharger" at bounding box center [881, 697] width 88 height 33
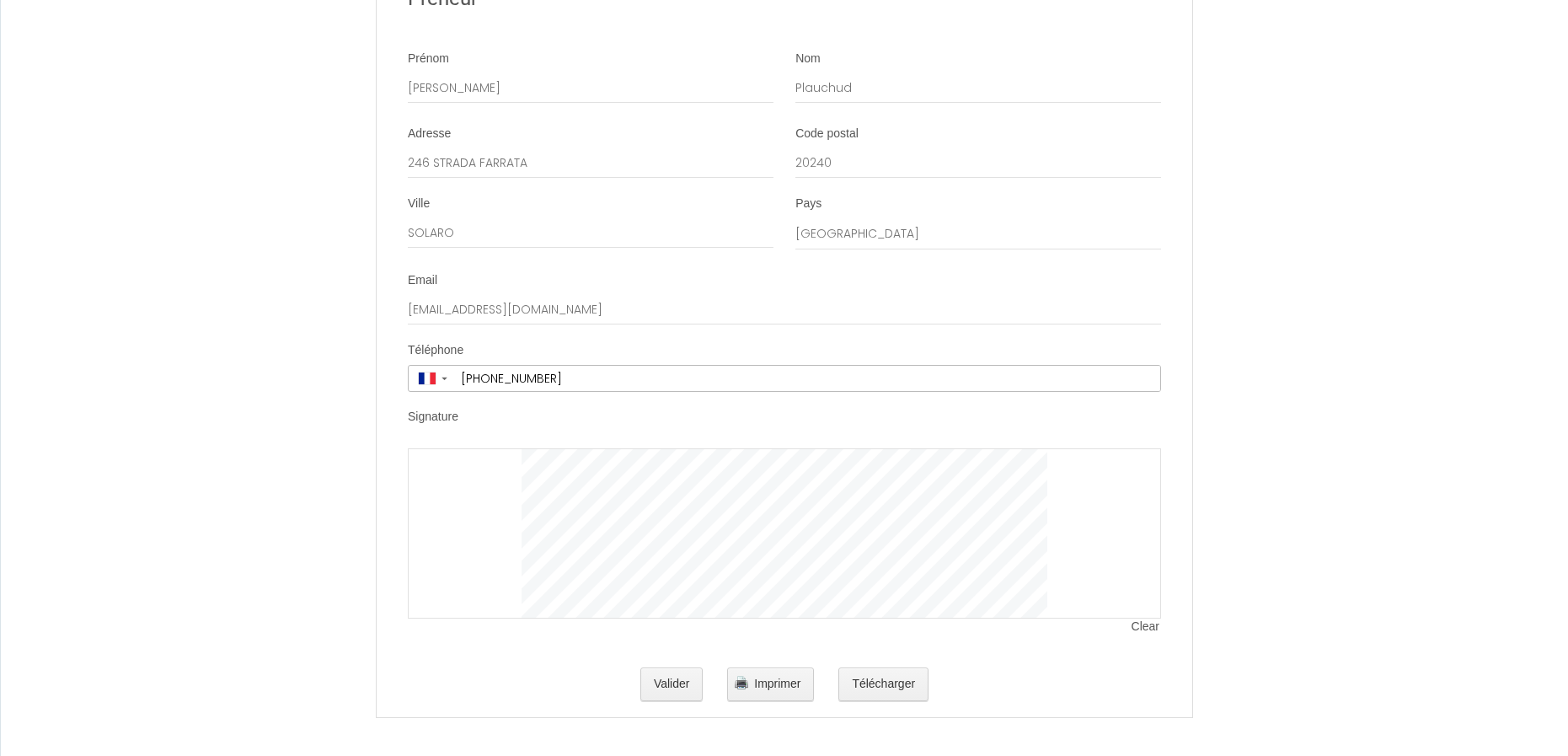
scroll to position [3461, 0]
click at [763, 683] on span "Imprimer" at bounding box center [777, 679] width 47 height 13
